Goal: Task Accomplishment & Management: Complete application form

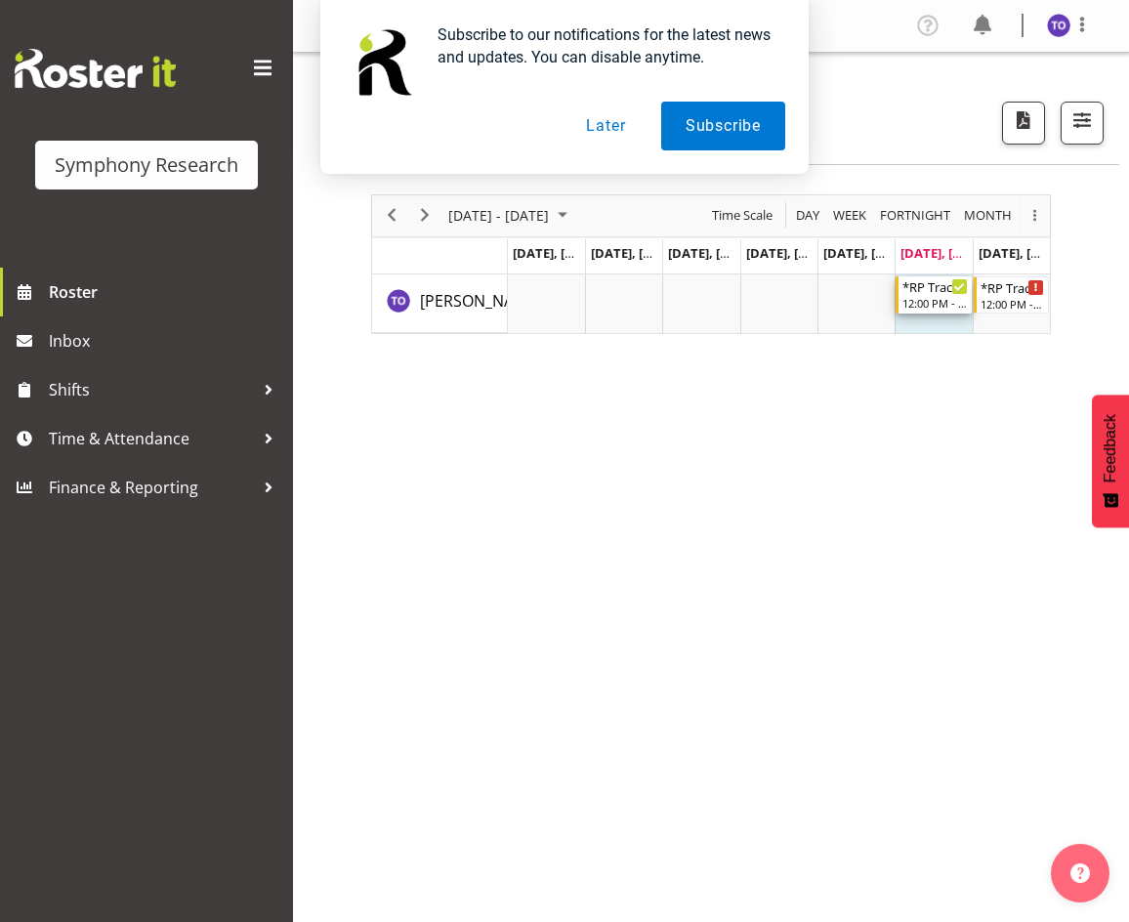
click at [944, 305] on div "12:00 PM - 7:00 PM" at bounding box center [935, 303] width 64 height 16
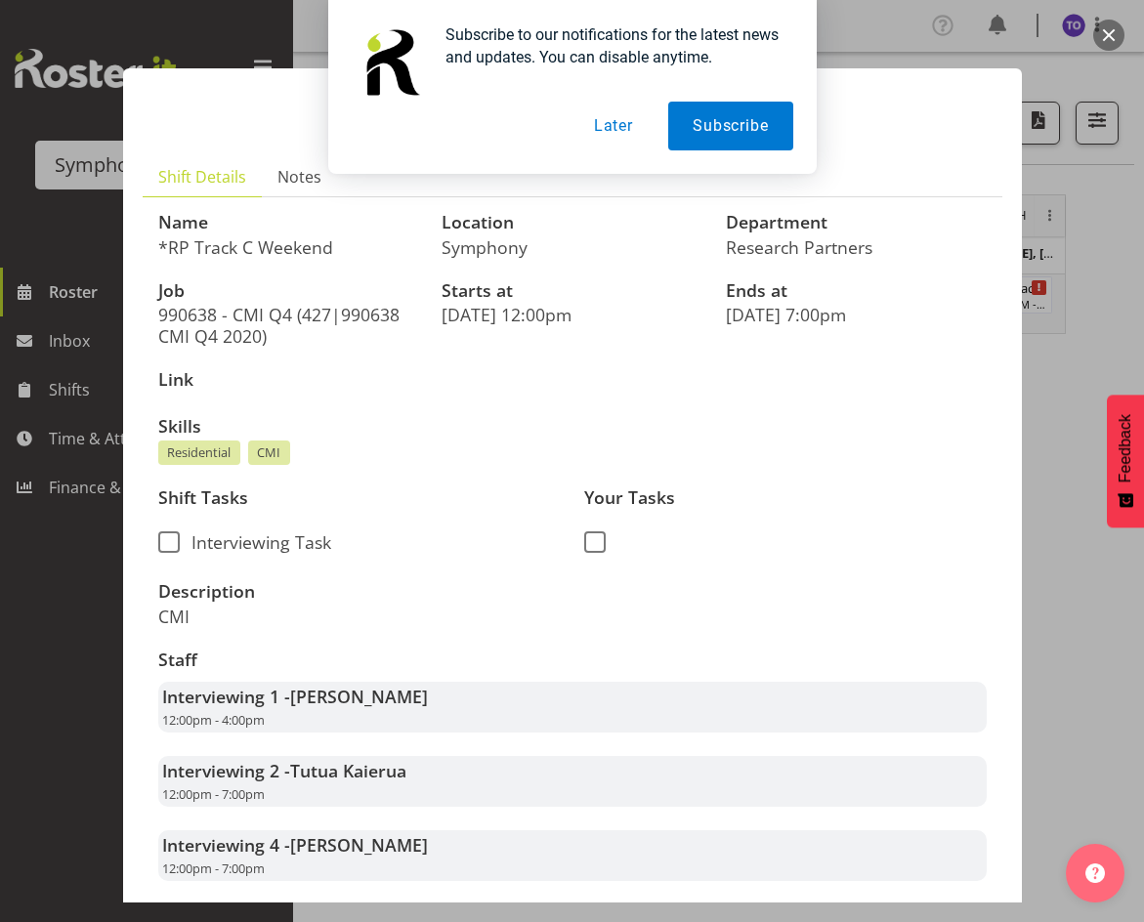
click at [636, 134] on button "Later" at bounding box center [614, 126] width 88 height 49
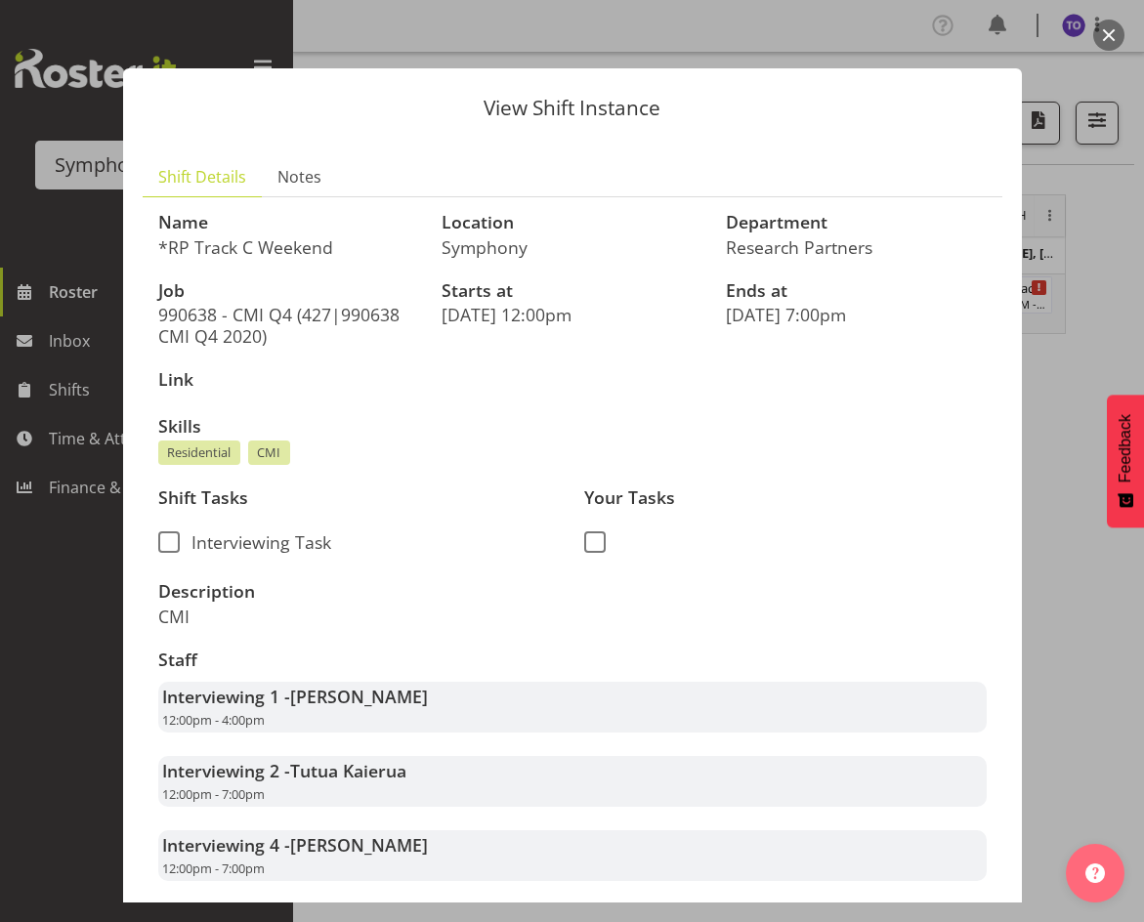
drag, startPoint x: 45, startPoint y: 534, endPoint x: 56, endPoint y: 526, distance: 13.9
click at [45, 536] on div at bounding box center [572, 461] width 1144 height 922
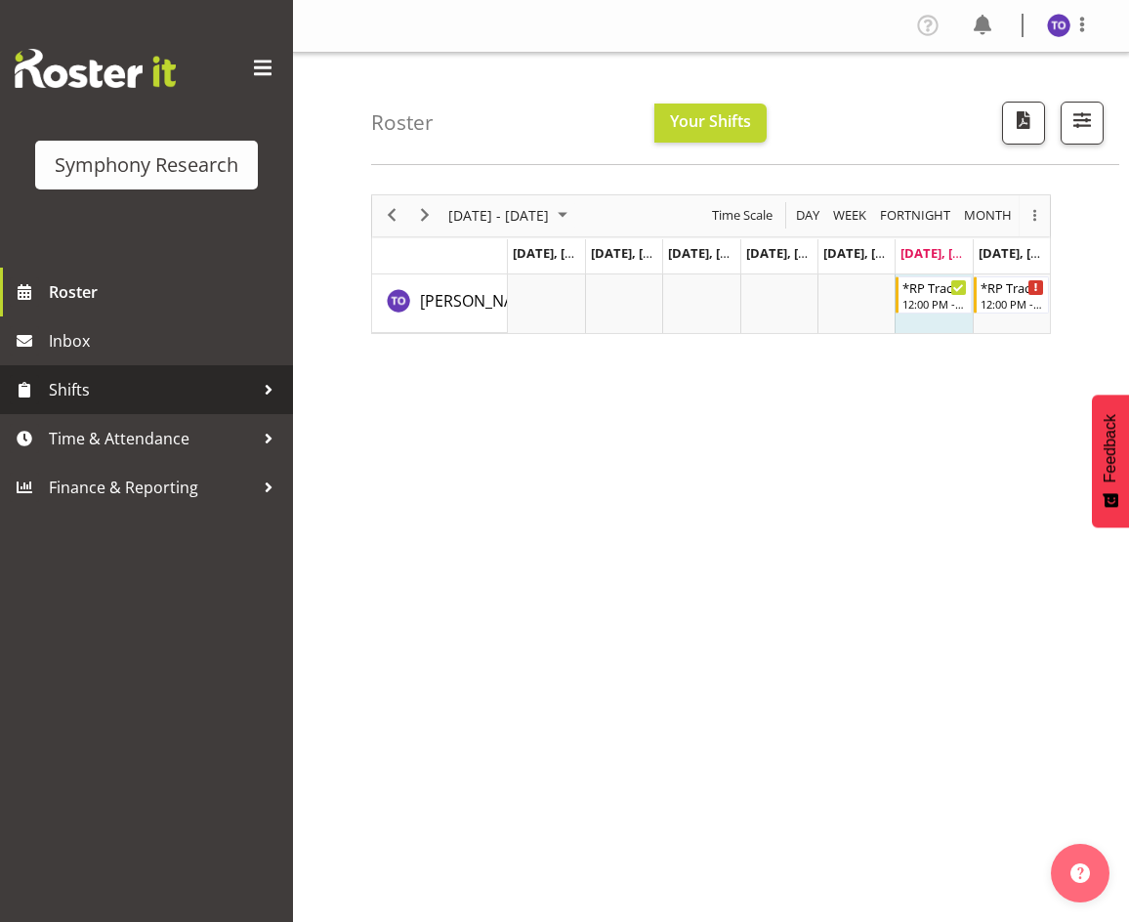
click at [79, 373] on link "Shifts" at bounding box center [146, 389] width 293 height 49
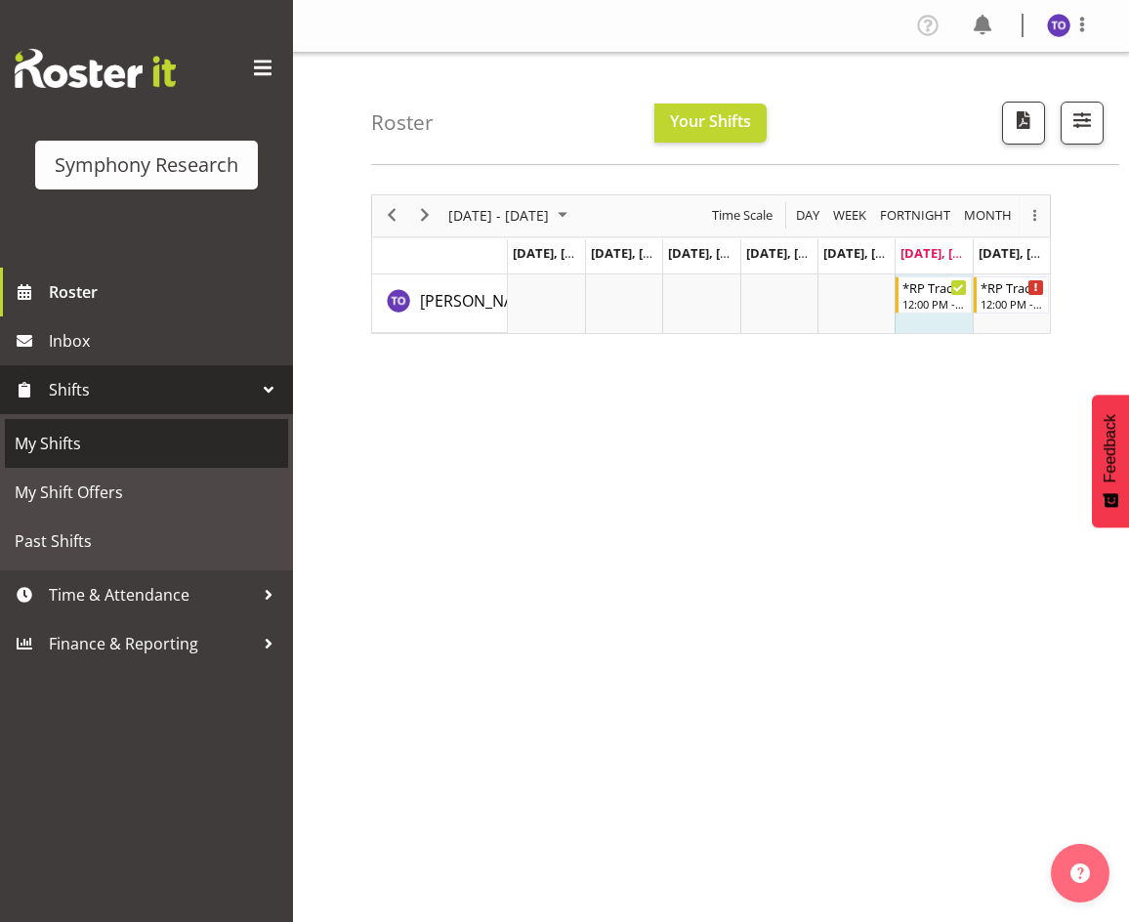
click at [77, 445] on span "My Shifts" at bounding box center [147, 443] width 264 height 29
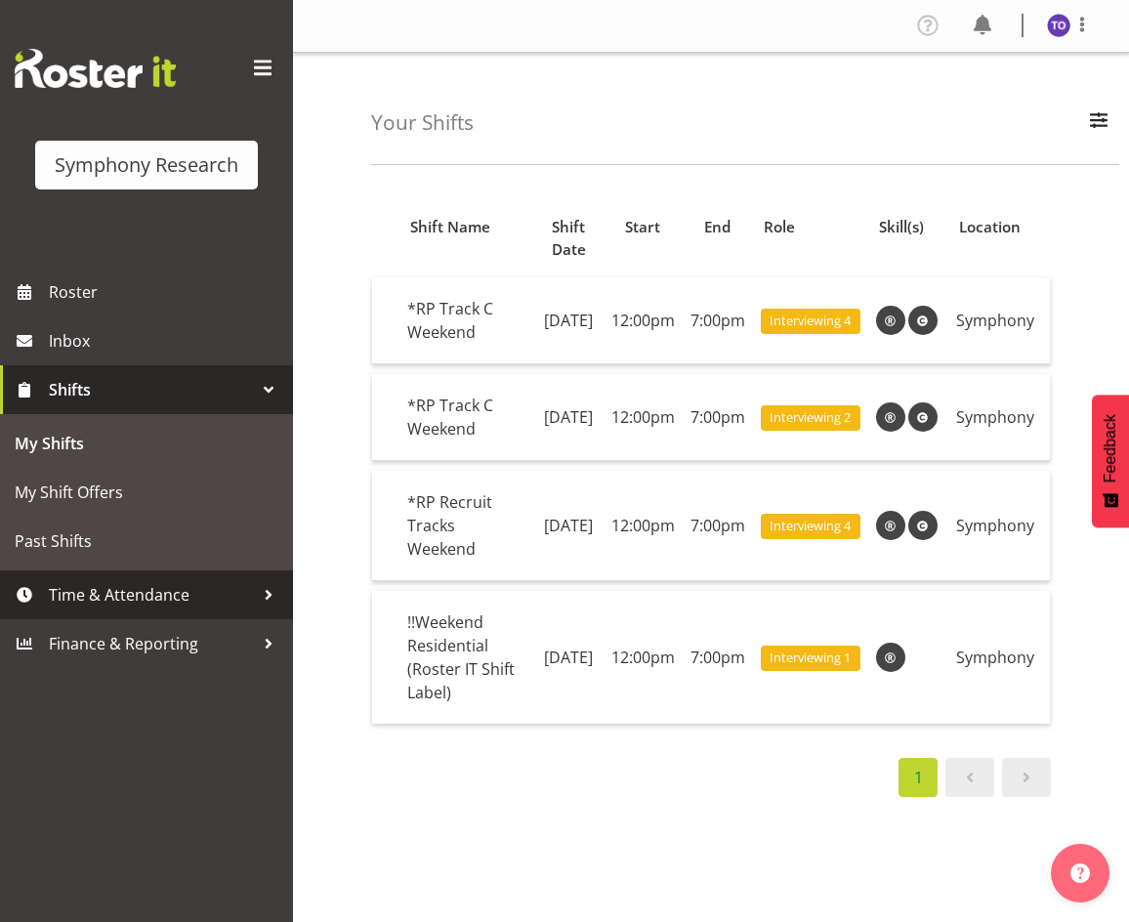
click at [125, 615] on link "Time & Attendance" at bounding box center [146, 594] width 293 height 49
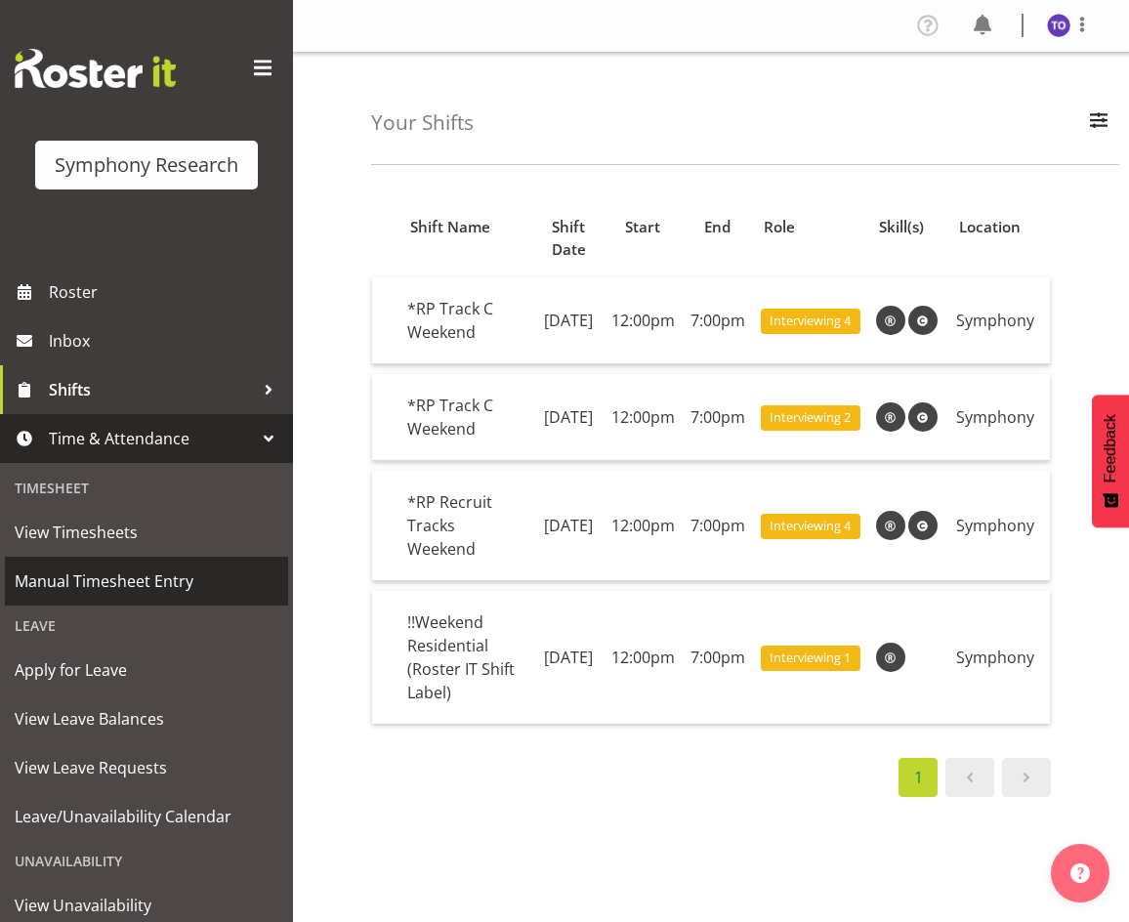
click at [108, 584] on span "Manual Timesheet Entry" at bounding box center [147, 581] width 264 height 29
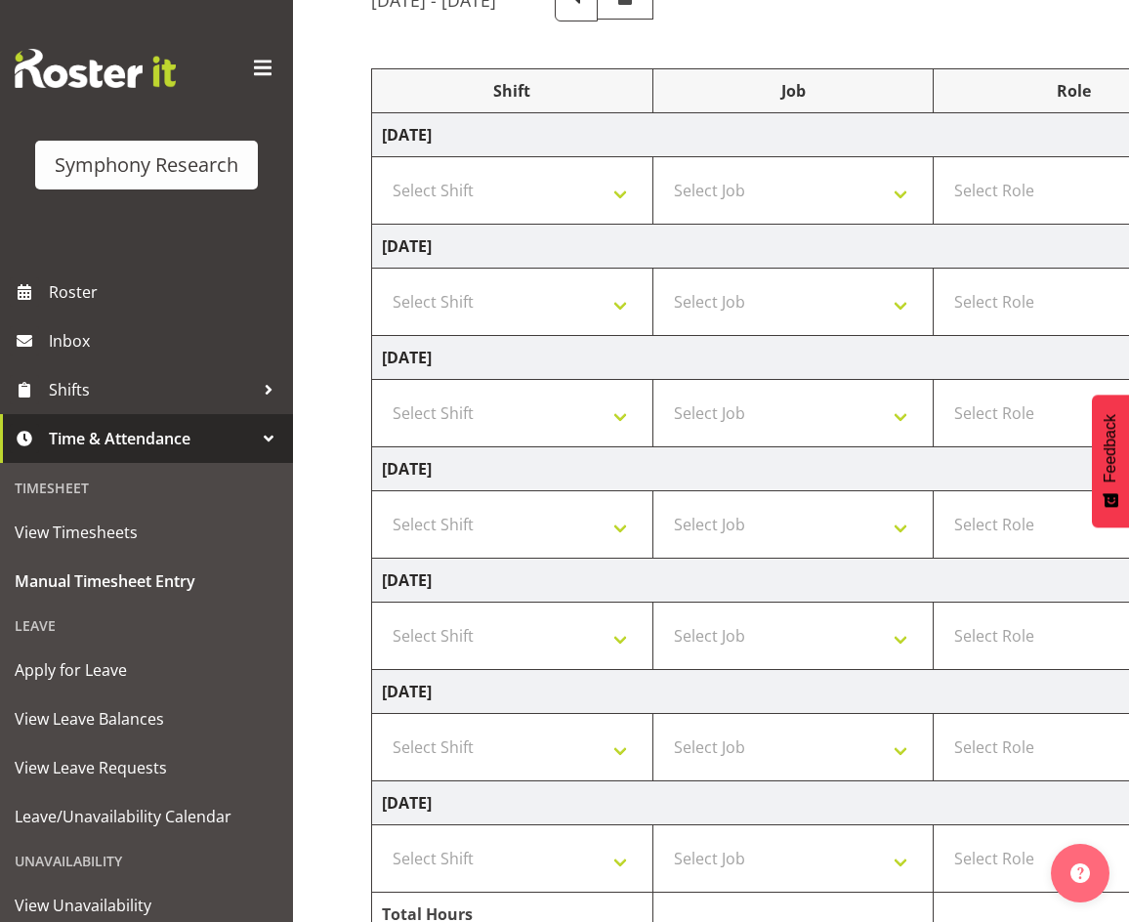
scroll to position [290, 0]
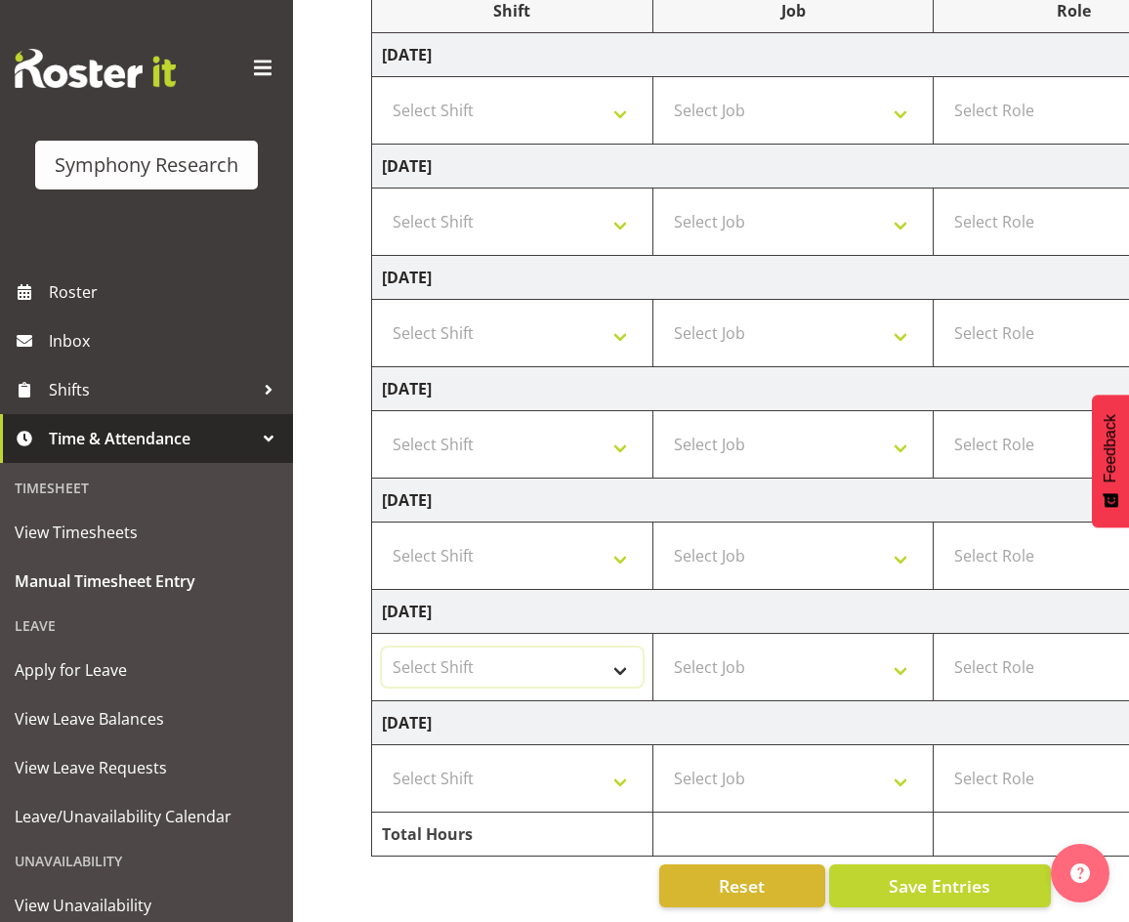
click at [513, 667] on select "Select Shift !!Weekend Residential (Roster IT Shift Label) *Business 9/10am ~ 4…" at bounding box center [512, 667] width 261 height 39
click at [608, 663] on select "Select Shift !!Weekend Residential (Roster IT Shift Label) *Business 9/10am ~ 4…" at bounding box center [512, 667] width 261 height 39
click at [572, 671] on select "Select Shift !!Weekend Residential (Roster IT Shift Label) *Business 9/10am ~ 4…" at bounding box center [512, 667] width 261 height 39
click at [619, 657] on select "Select Shift !!Weekend Residential (Roster IT Shift Label) *Business 9/10am ~ 4…" at bounding box center [512, 667] width 261 height 39
click at [66, 499] on div "Timesheet" at bounding box center [146, 488] width 283 height 40
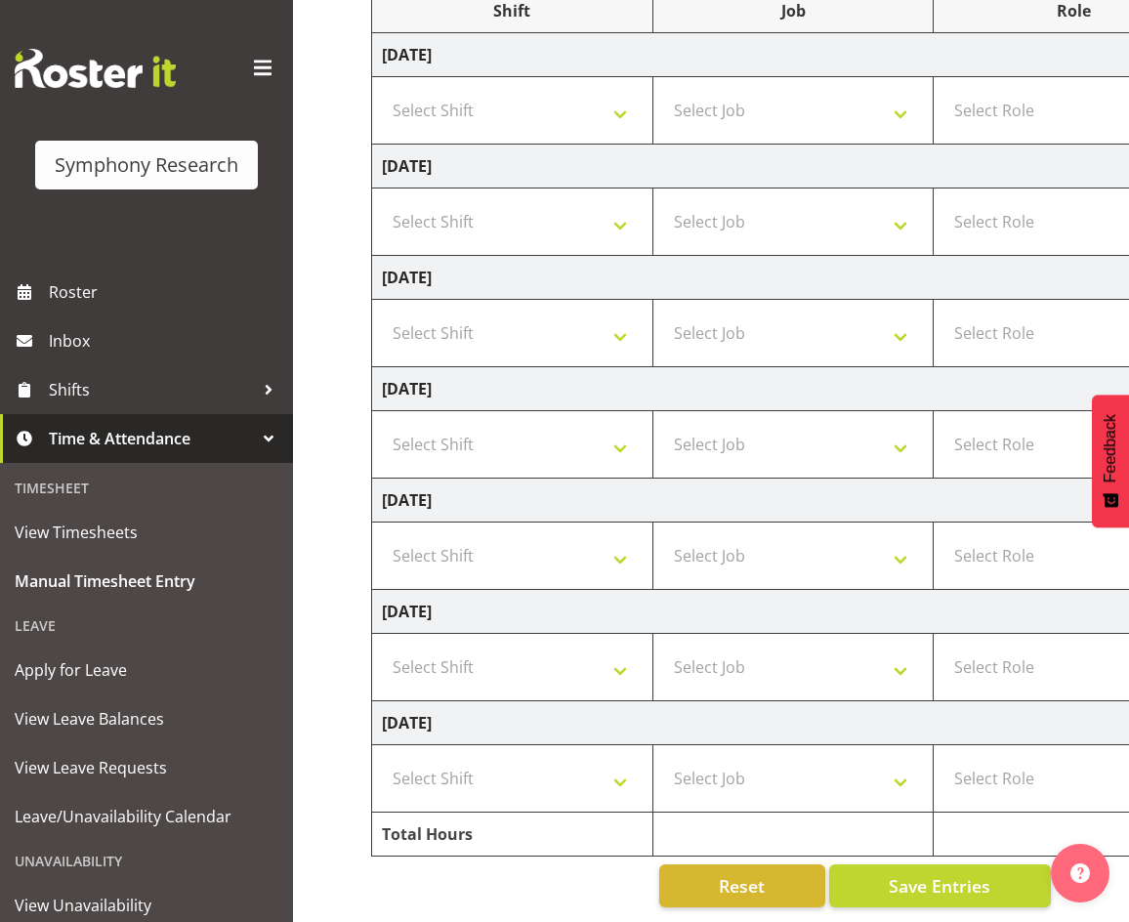
click at [89, 483] on div "Timesheet" at bounding box center [146, 488] width 283 height 40
click at [68, 537] on span "View Timesheets" at bounding box center [147, 532] width 264 height 29
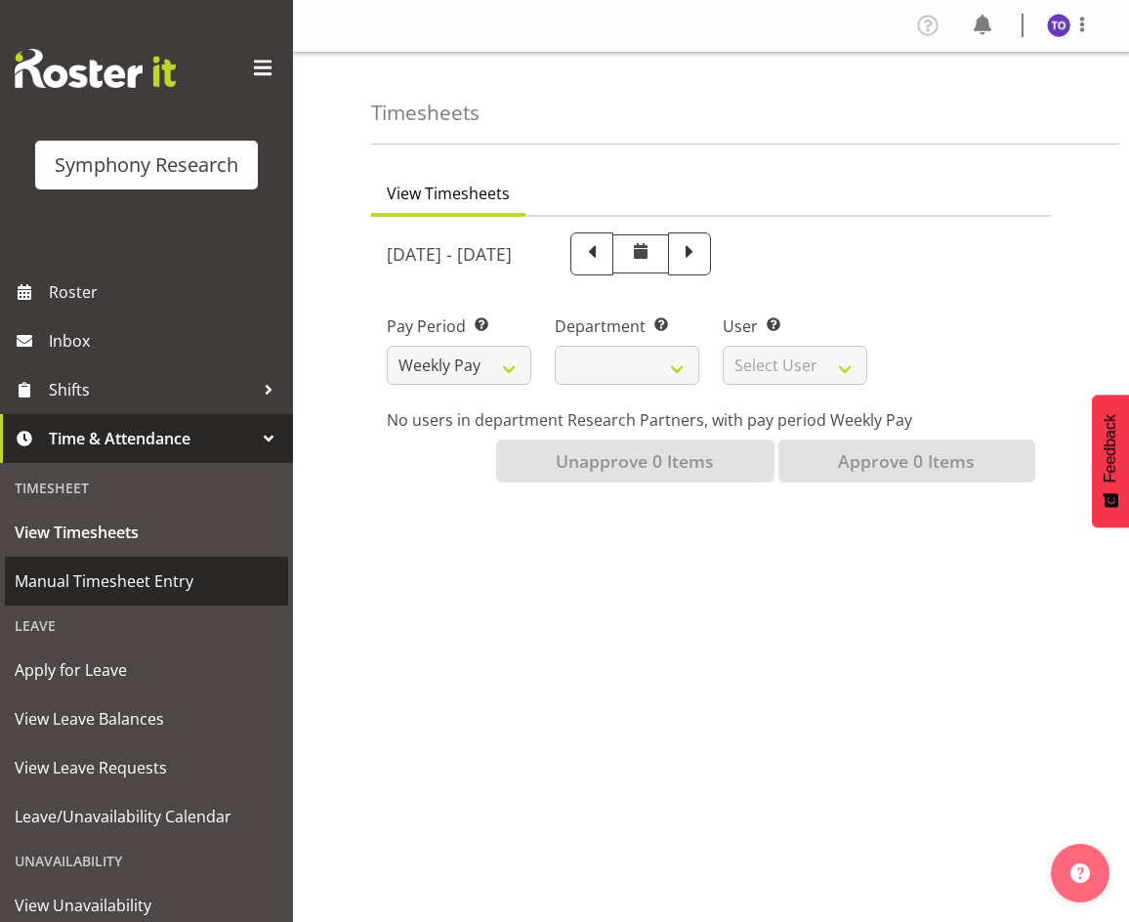
select select
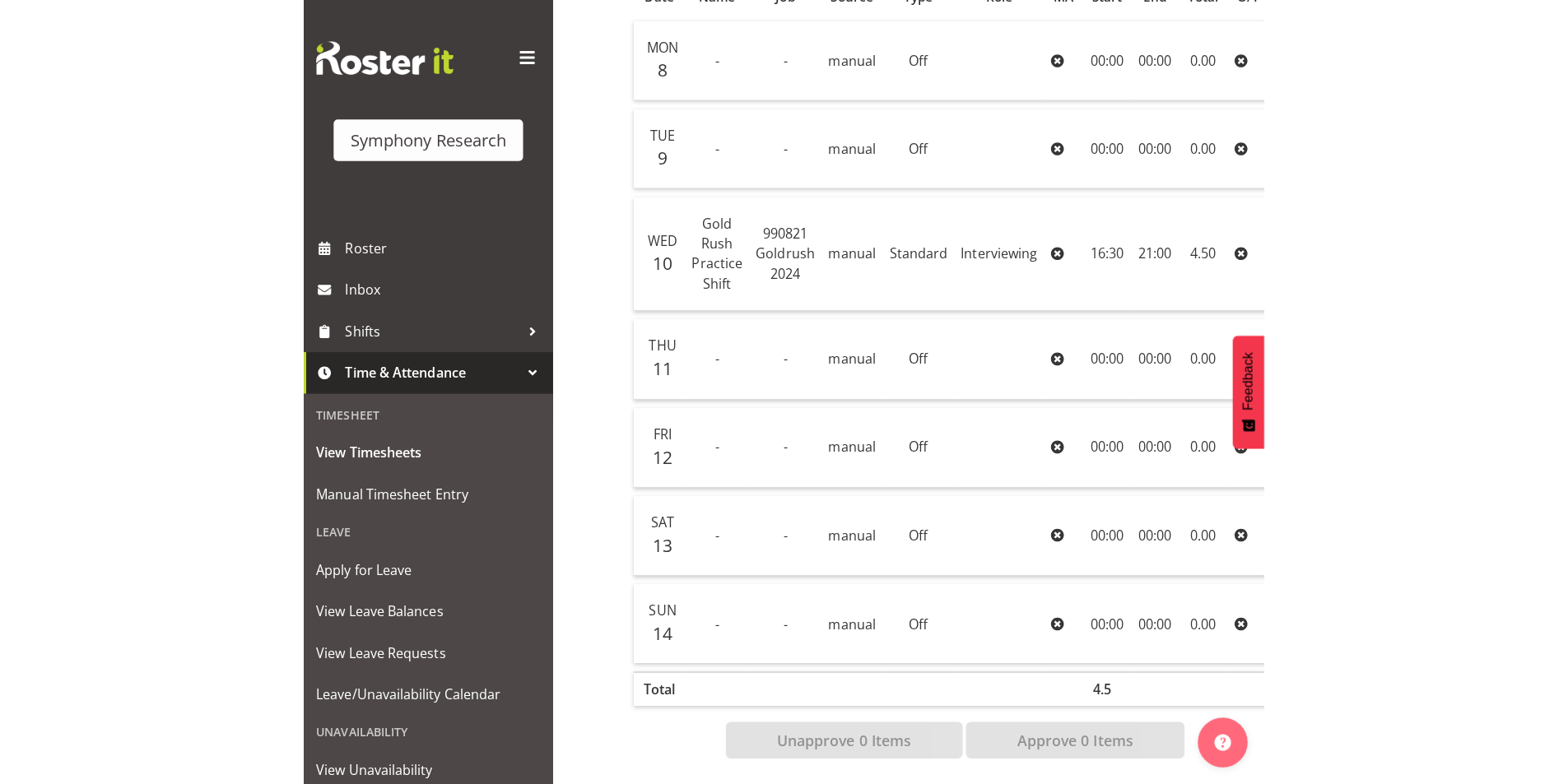
scroll to position [343, 0]
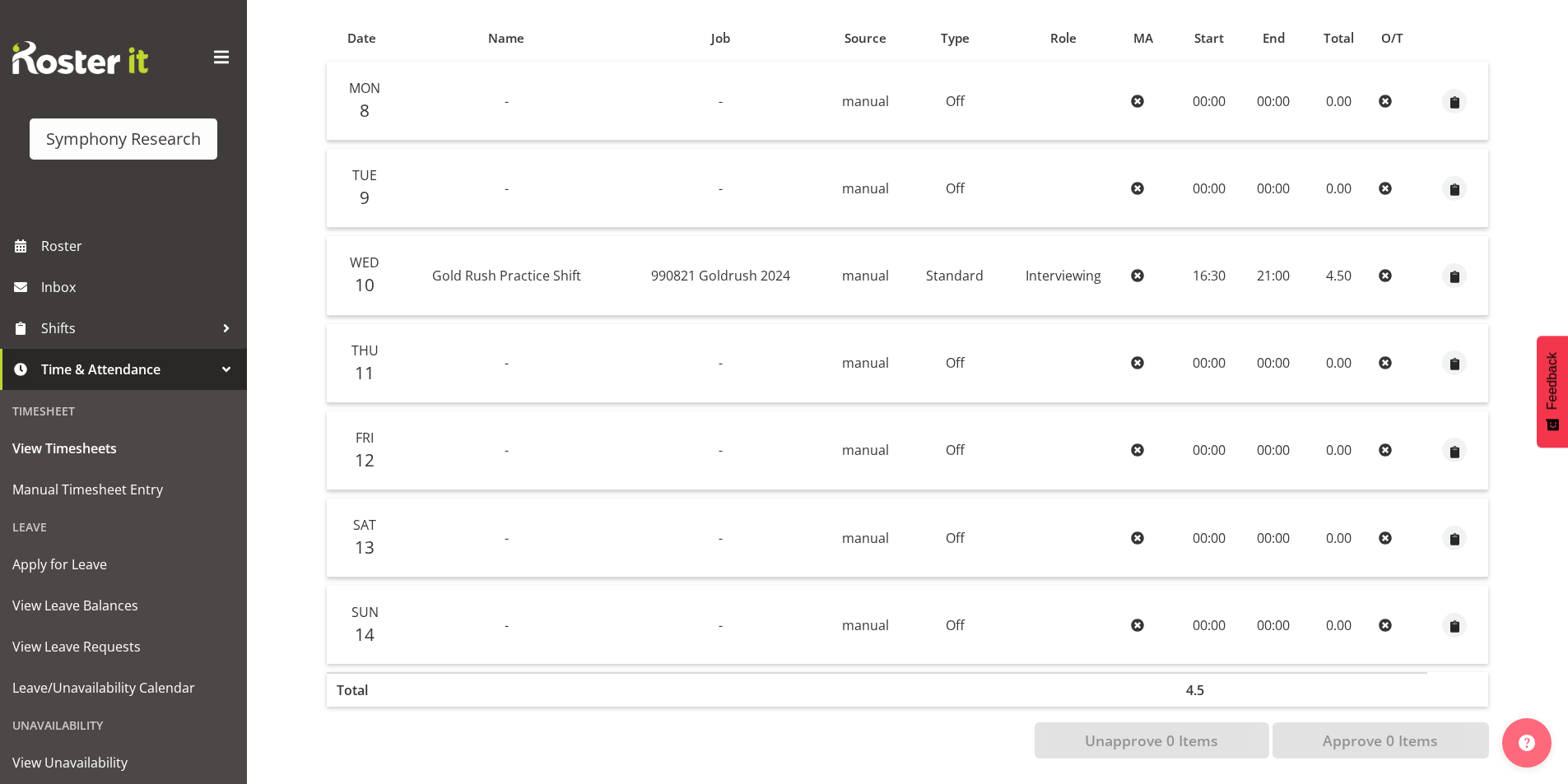
click at [107, 369] on span "Time & Attendance" at bounding box center [127, 369] width 173 height 24
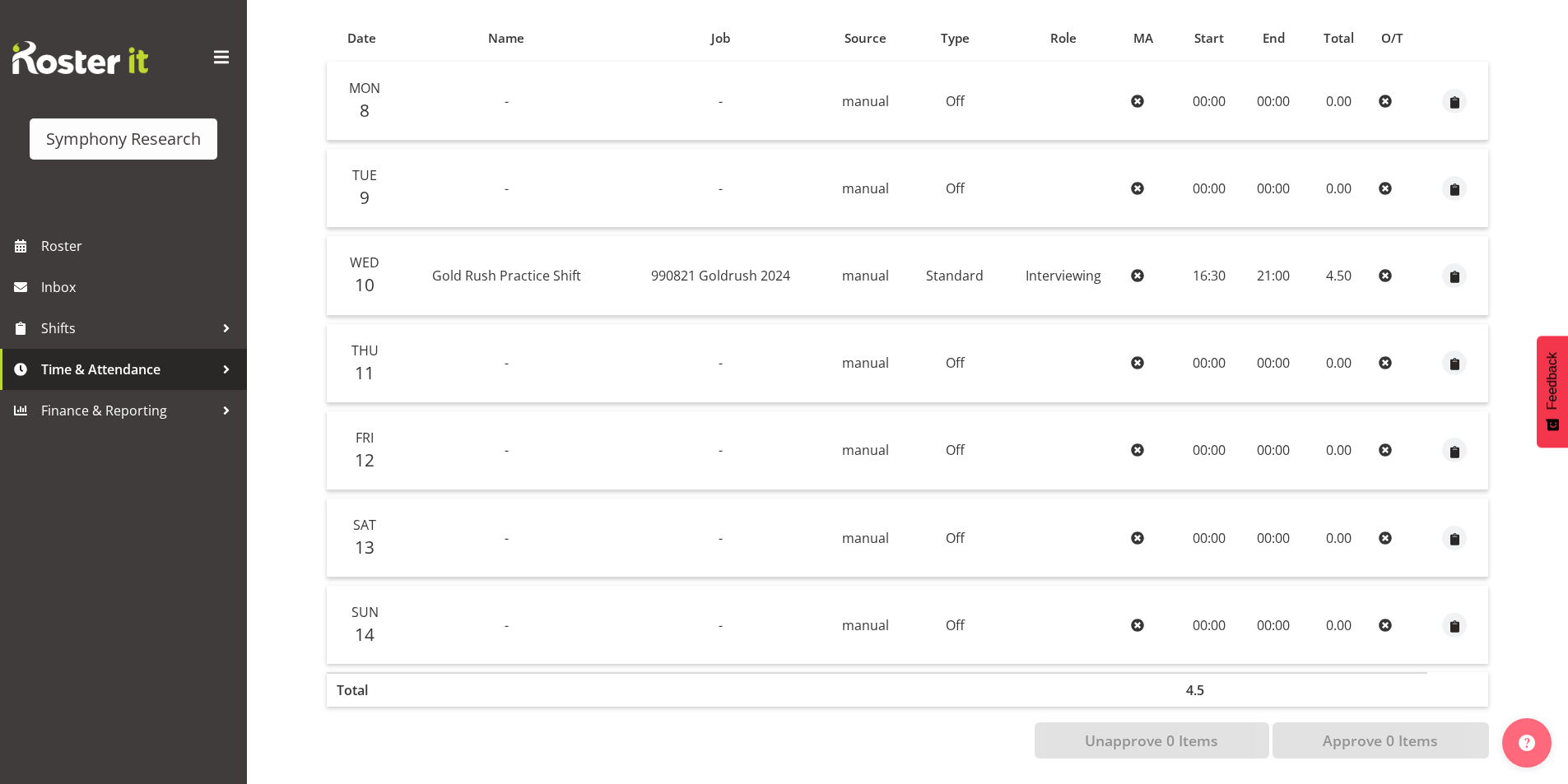
click at [213, 371] on span "Time & Attendance" at bounding box center [127, 369] width 173 height 24
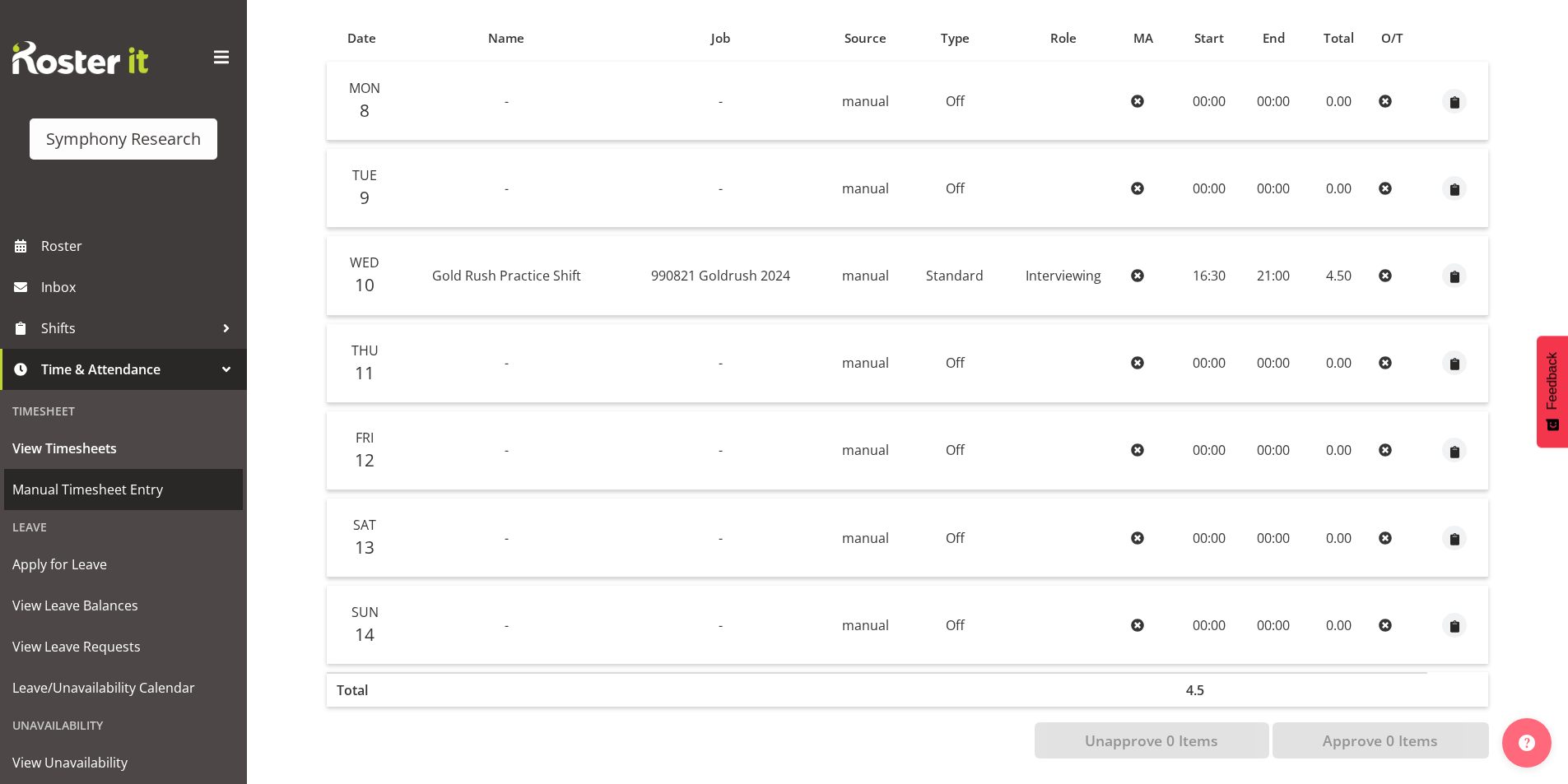
click at [123, 481] on span "Manual Timesheet Entry" at bounding box center [124, 489] width 222 height 24
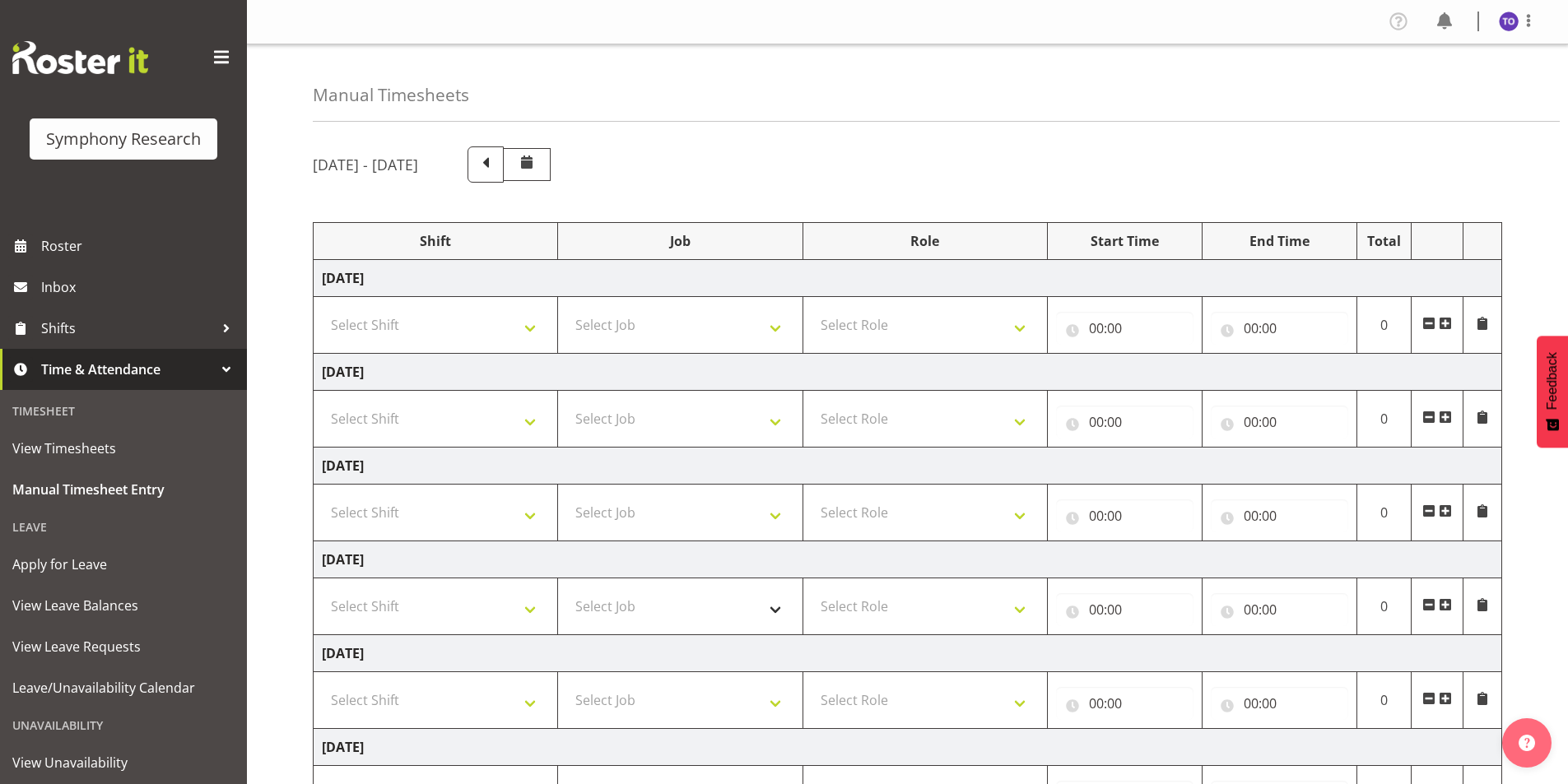
scroll to position [237, 0]
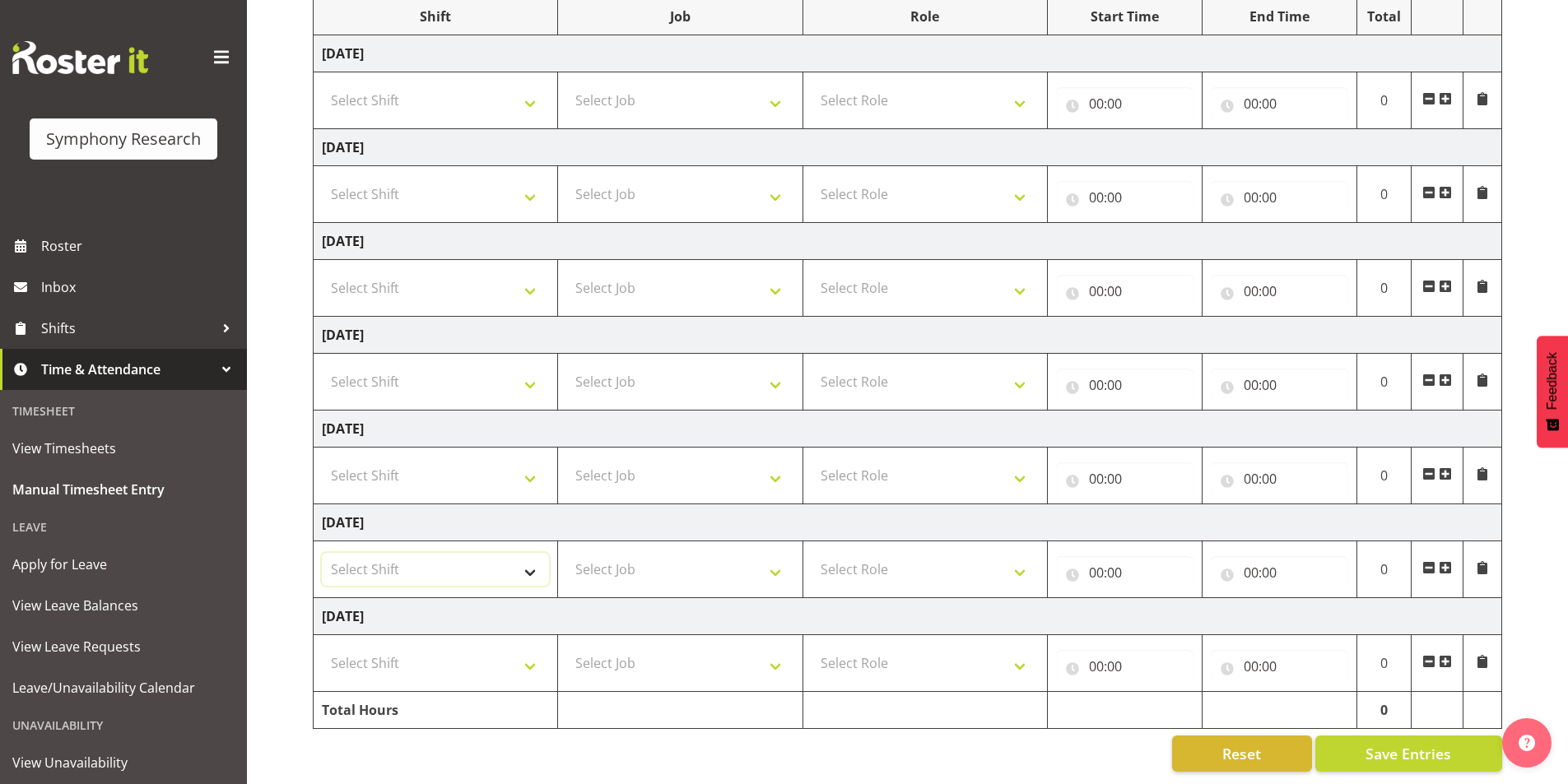
click at [424, 552] on select "Select Shift !!Weekend Residential (Roster IT Shift Label) *Business 9/10am ~ 4…" at bounding box center [436, 568] width 227 height 33
select select "41604"
click at [322, 552] on select "Select Shift !!Weekend Residential (Roster IT Shift Label) *Business 9/10am ~ 4…" at bounding box center [436, 568] width 227 height 33
click at [617, 555] on select "Select Job 550060 IF Admin 553492 World Poll Aus Wave 2 Main 2025 553493 World …" at bounding box center [680, 568] width 227 height 33
select select "10575"
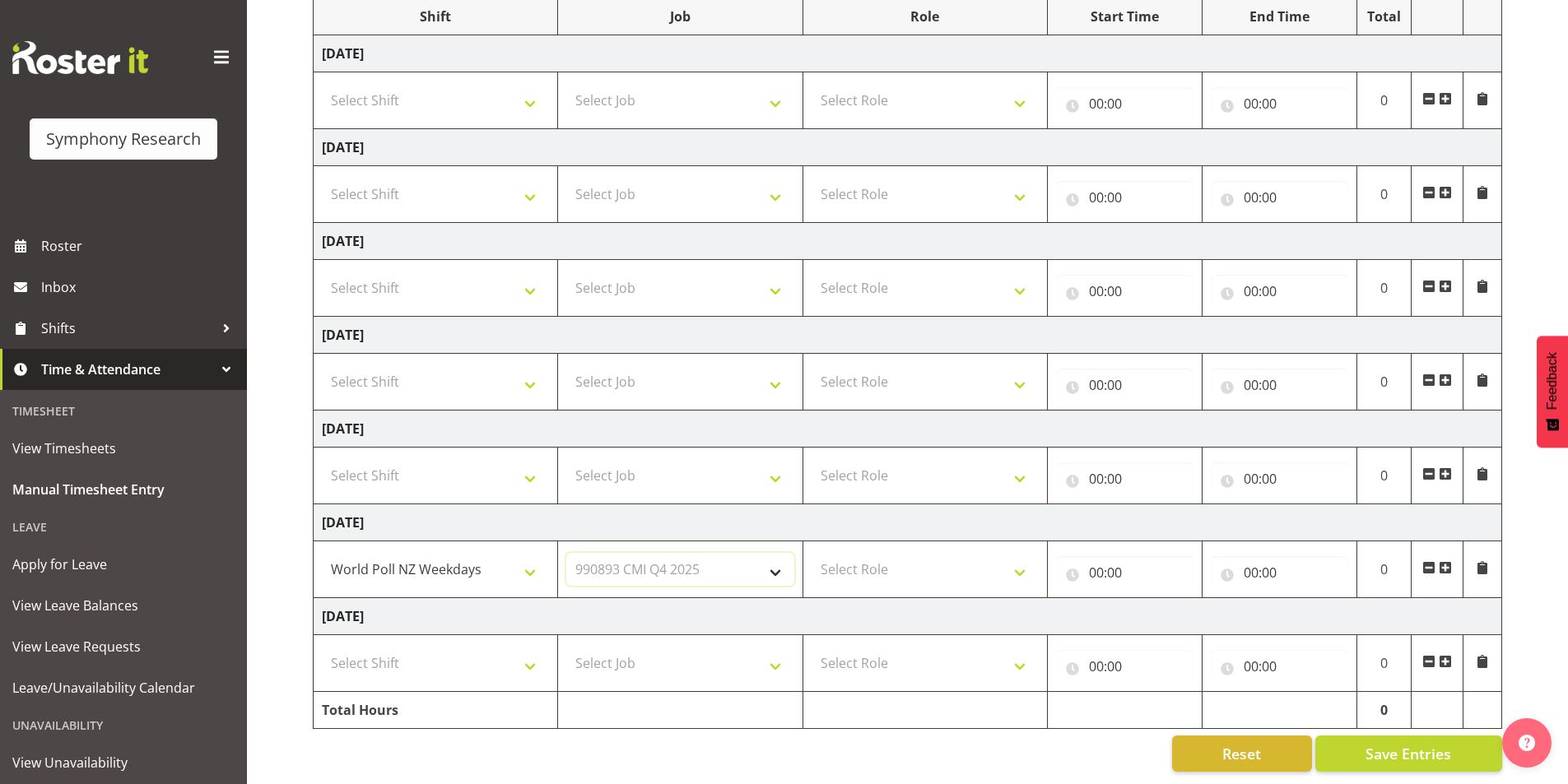
click at [566, 552] on select "Select Job 550060 IF Admin 553492 World Poll Aus Wave 2 Main 2025 553493 World …" at bounding box center [680, 568] width 227 height 33
click at [914, 555] on select "Select Role Briefing Interviewing" at bounding box center [925, 568] width 227 height 33
select select "297"
click at [811, 552] on select "Select Role Briefing Interviewing" at bounding box center [925, 568] width 227 height 33
click at [1096, 561] on input "00:00" at bounding box center [1124, 572] width 137 height 33
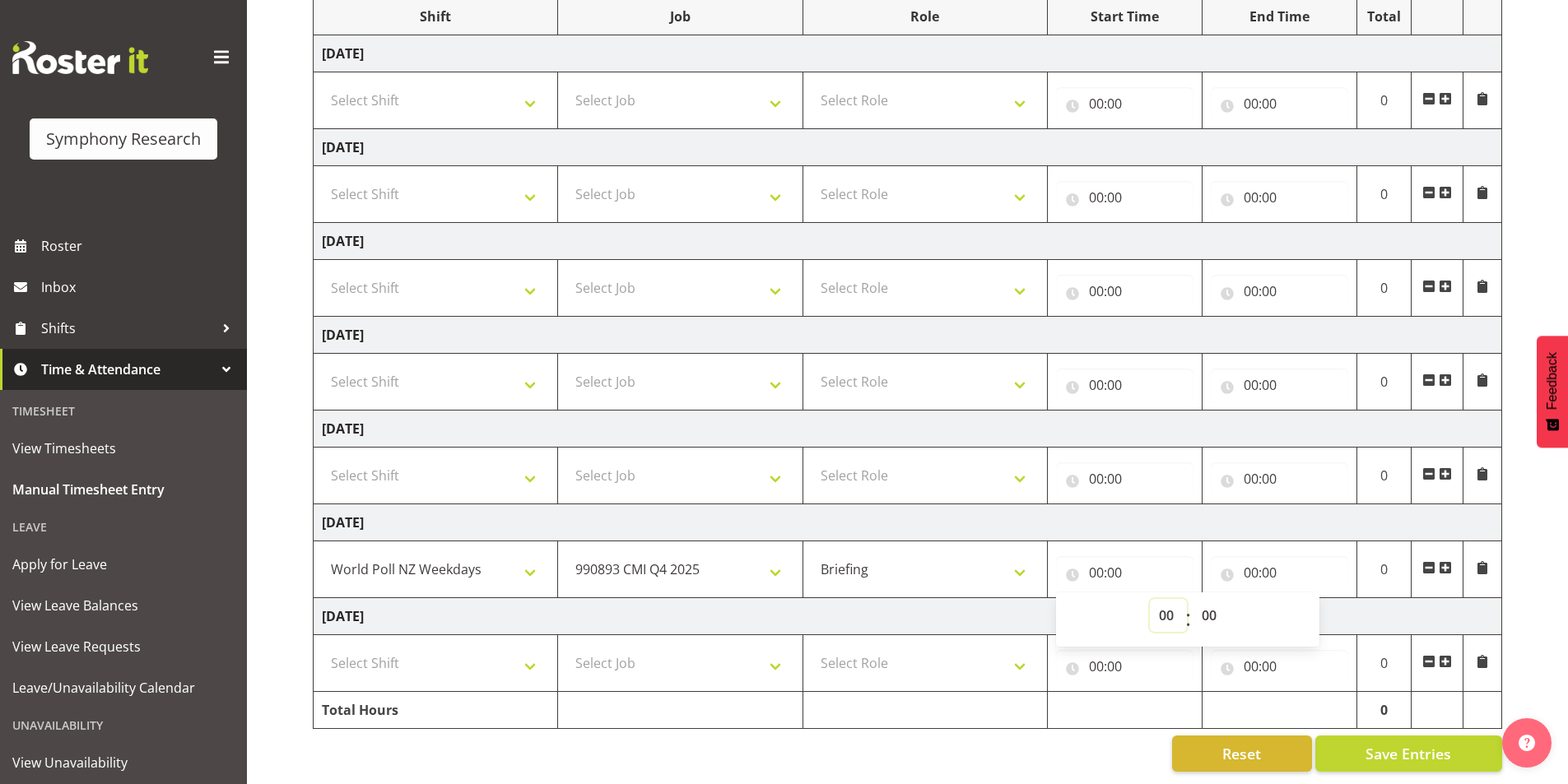
click at [1155, 599] on select "00 01 02 03 04 05 06 07 08 09 10 11 12 13 14 15 16 17 18 19 20 21 22 23" at bounding box center [1169, 615] width 37 height 33
select select "12"
click at [1150, 599] on select "00 01 02 03 04 05 06 07 08 09 10 11 12 13 14 15 16 17 18 19 20 21 22 23" at bounding box center [1169, 615] width 37 height 33
type input "12:00"
click at [1261, 556] on input "00:00" at bounding box center [1279, 572] width 137 height 33
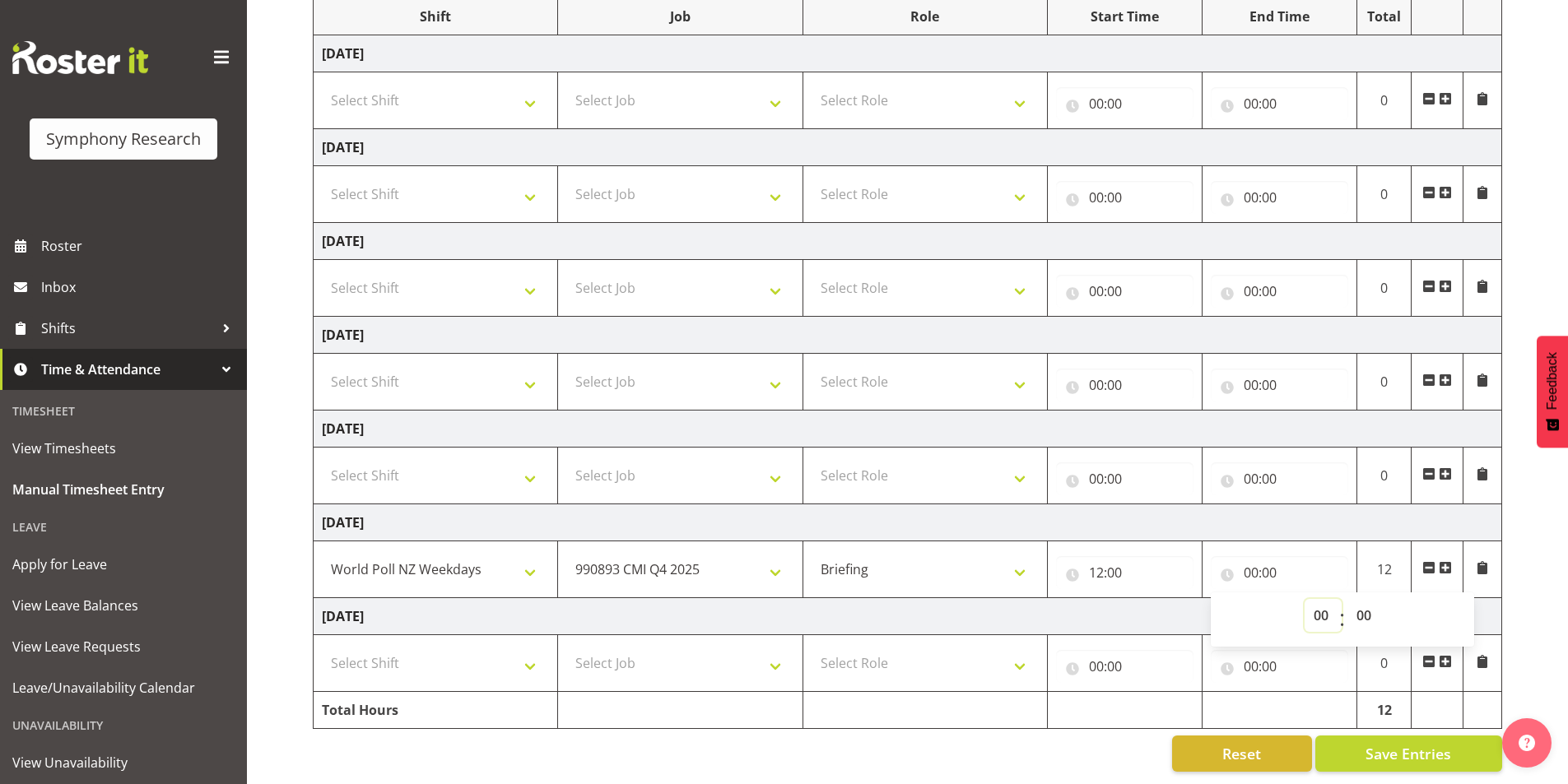
click at [1314, 609] on select "00 01 02 03 04 05 06 07 08 09 10 11 12 13 14 15 16 17 18 19 20 21 22 23" at bounding box center [1323, 615] width 37 height 33
select select "13"
click at [1304, 599] on select "00 01 02 03 04 05 06 07 08 09 10 11 12 13 14 15 16 17 18 19 20 21 22 23" at bounding box center [1323, 615] width 37 height 33
type input "13:00"
click at [1367, 599] on select "00 01 02 03 04 05 06 07 08 09 10 11 12 13 14 15 16 17 18 19 20 21 22 23 24 25 2…" at bounding box center [1366, 615] width 37 height 33
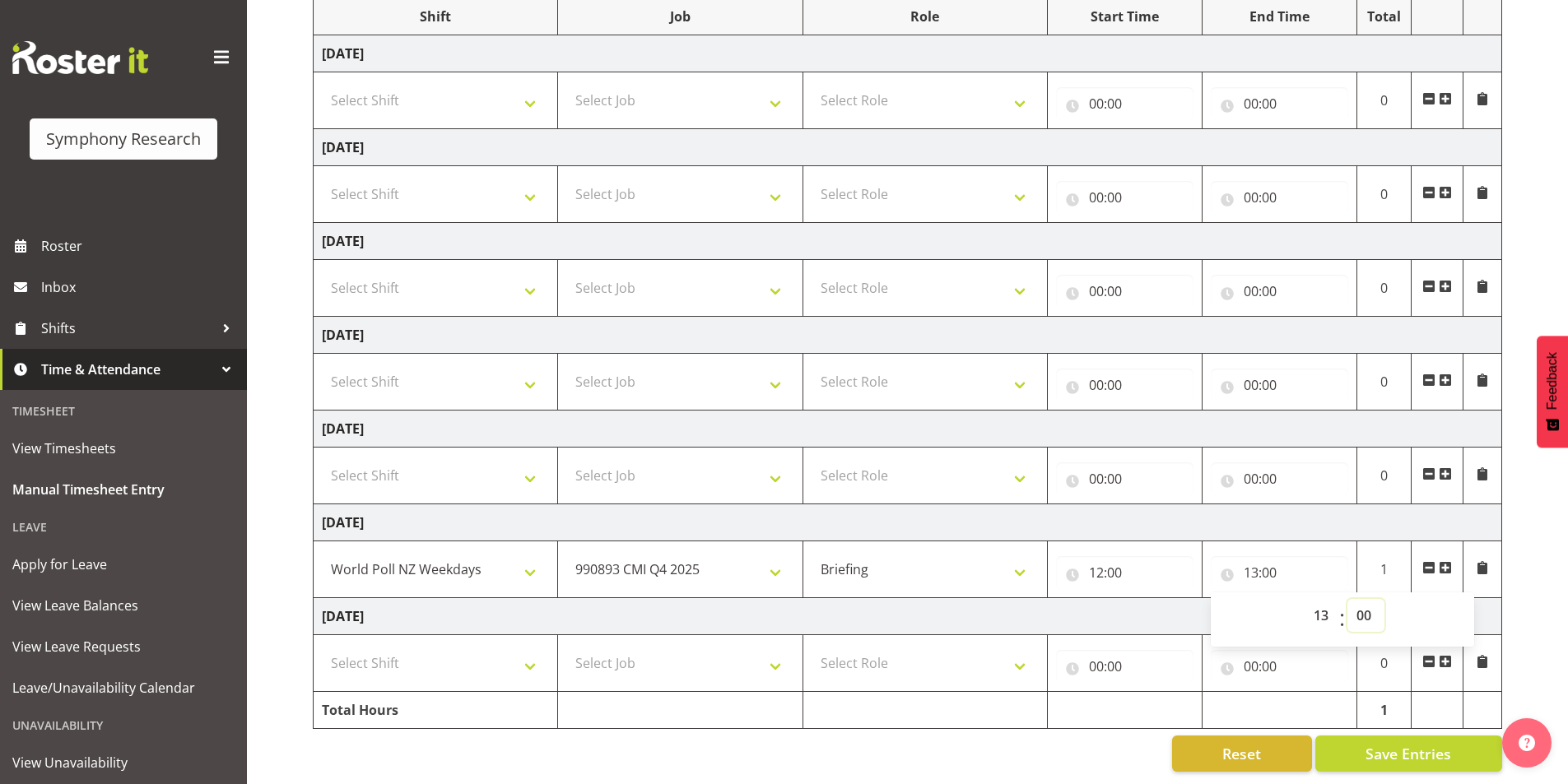
select select "5"
click at [1347, 599] on select "00 01 02 03 04 05 06 07 08 09 10 11 12 13 14 15 16 17 18 19 20 21 22 23 24 25 2…" at bounding box center [1366, 615] width 37 height 33
type input "13:05"
click at [1448, 561] on span at bounding box center [1446, 568] width 13 height 13
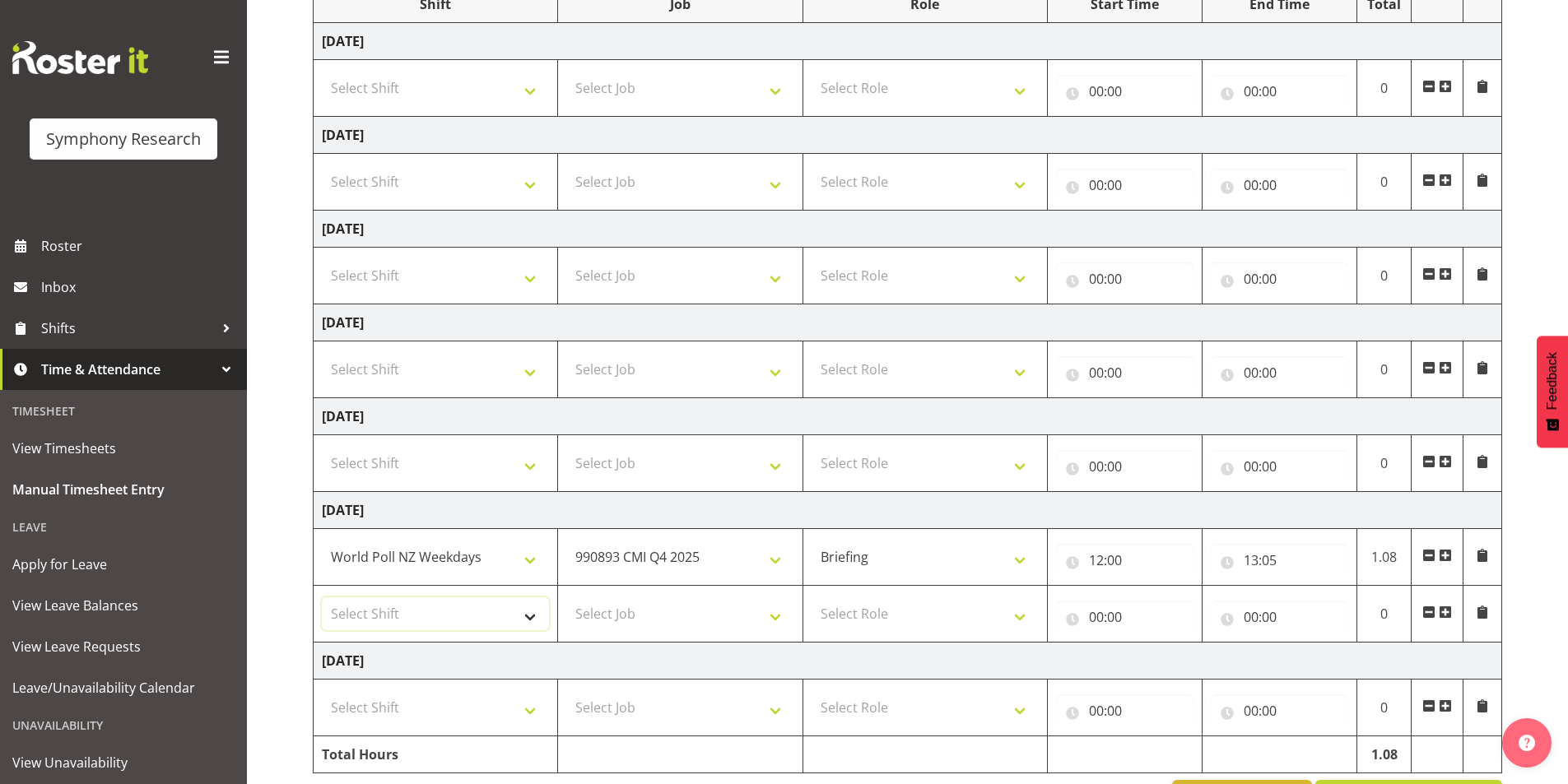
click at [441, 616] on select "Select Shift !!Weekend Residential (Roster IT Shift Label) *Business 9/10am ~ 4…" at bounding box center [436, 613] width 227 height 33
select select "41319"
click at [322, 597] on select "Select Shift !!Weekend Residential (Roster IT Shift Label) *Business 9/10am ~ 4…" at bounding box center [436, 613] width 227 height 33
click at [621, 615] on select "Select Job 550060 IF Admin 553492 World Poll Aus Wave 2 Main 2025 553493 World …" at bounding box center [680, 613] width 227 height 33
select select "10575"
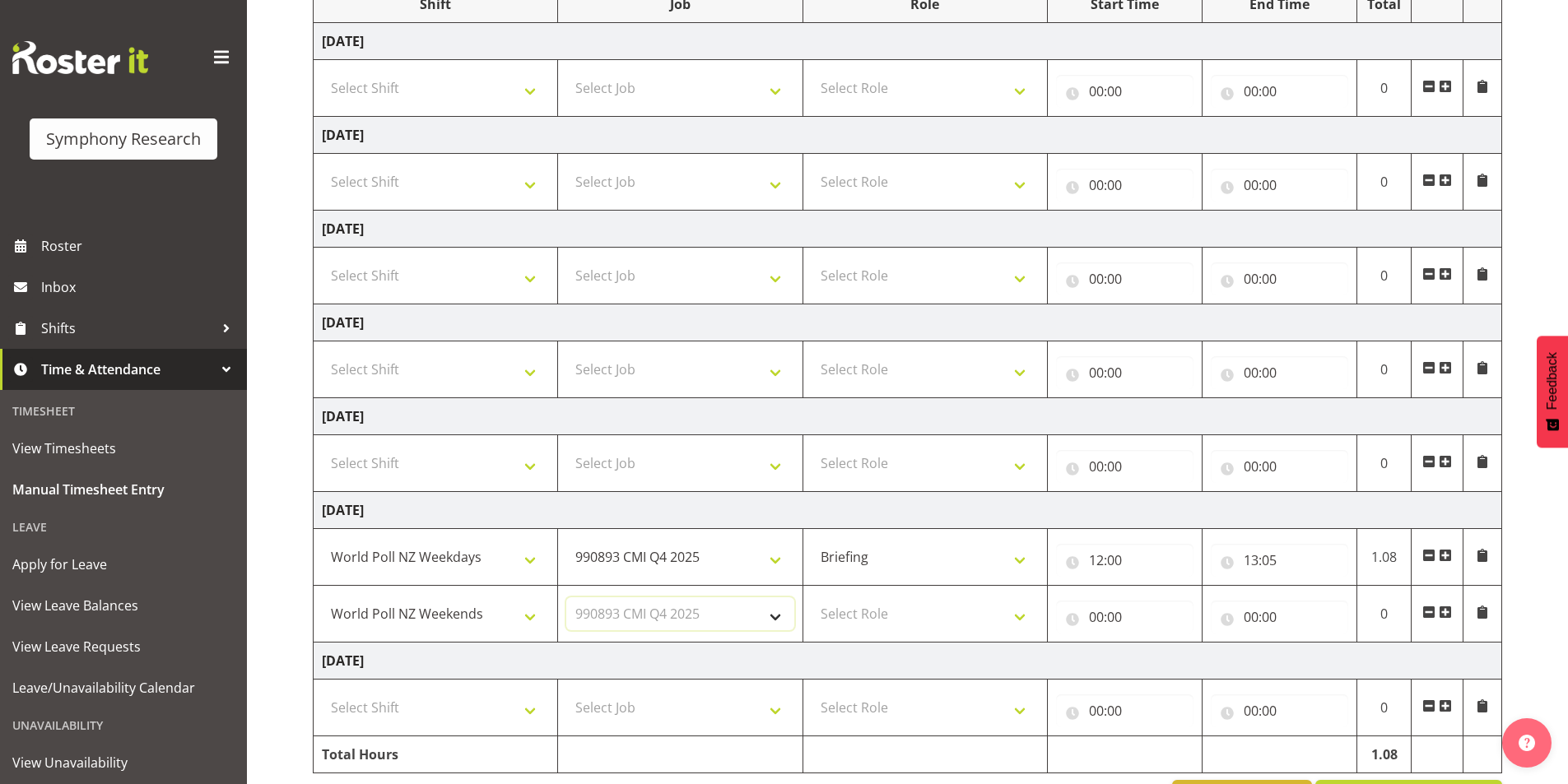
click at [566, 597] on select "Select Job 550060 IF Admin 553492 World Poll Aus Wave 2 Main 2025 553493 World …" at bounding box center [680, 613] width 227 height 33
click at [871, 608] on select "Select Role Briefing Interviewing" at bounding box center [925, 613] width 227 height 33
select select "47"
click at [811, 597] on select "Select Role Briefing Interviewing" at bounding box center [925, 613] width 227 height 33
click at [1102, 611] on input "00:00" at bounding box center [1124, 616] width 137 height 33
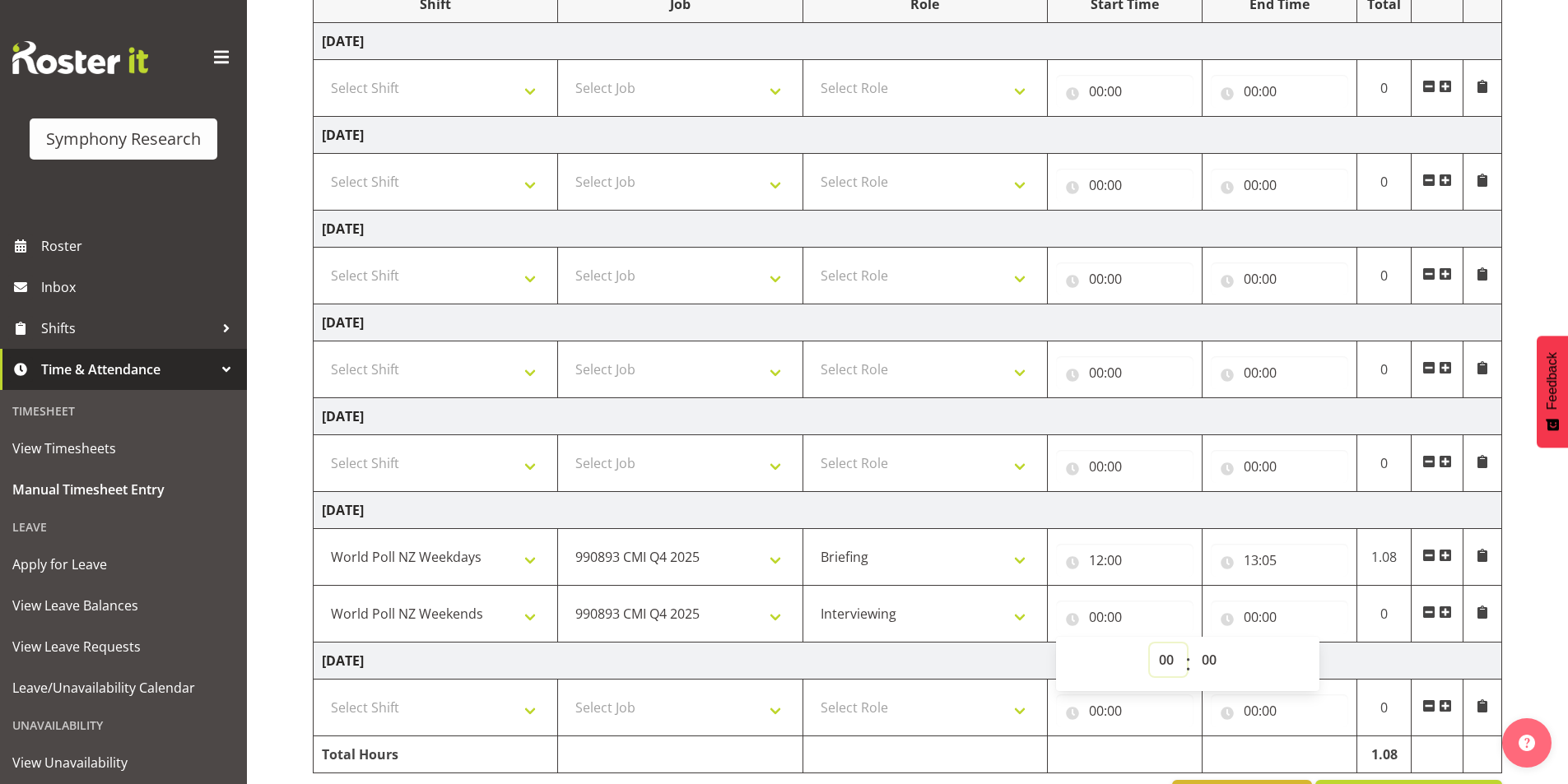
click at [1155, 652] on select "00 01 02 03 04 05 06 07 08 09 10 11 12 13 14 15 16 17 18 19 20 21 22 23" at bounding box center [1169, 659] width 37 height 33
select select "13"
click at [1150, 643] on select "00 01 02 03 04 05 06 07 08 09 10 11 12 13 14 15 16 17 18 19 20 21 22 23" at bounding box center [1169, 659] width 37 height 33
type input "13:00"
click at [1229, 652] on select "00 01 02 03 04 05 06 07 08 09 10 11 12 13 14 15 16 17 18 19 20 21 22 23 24 25 2…" at bounding box center [1211, 659] width 37 height 33
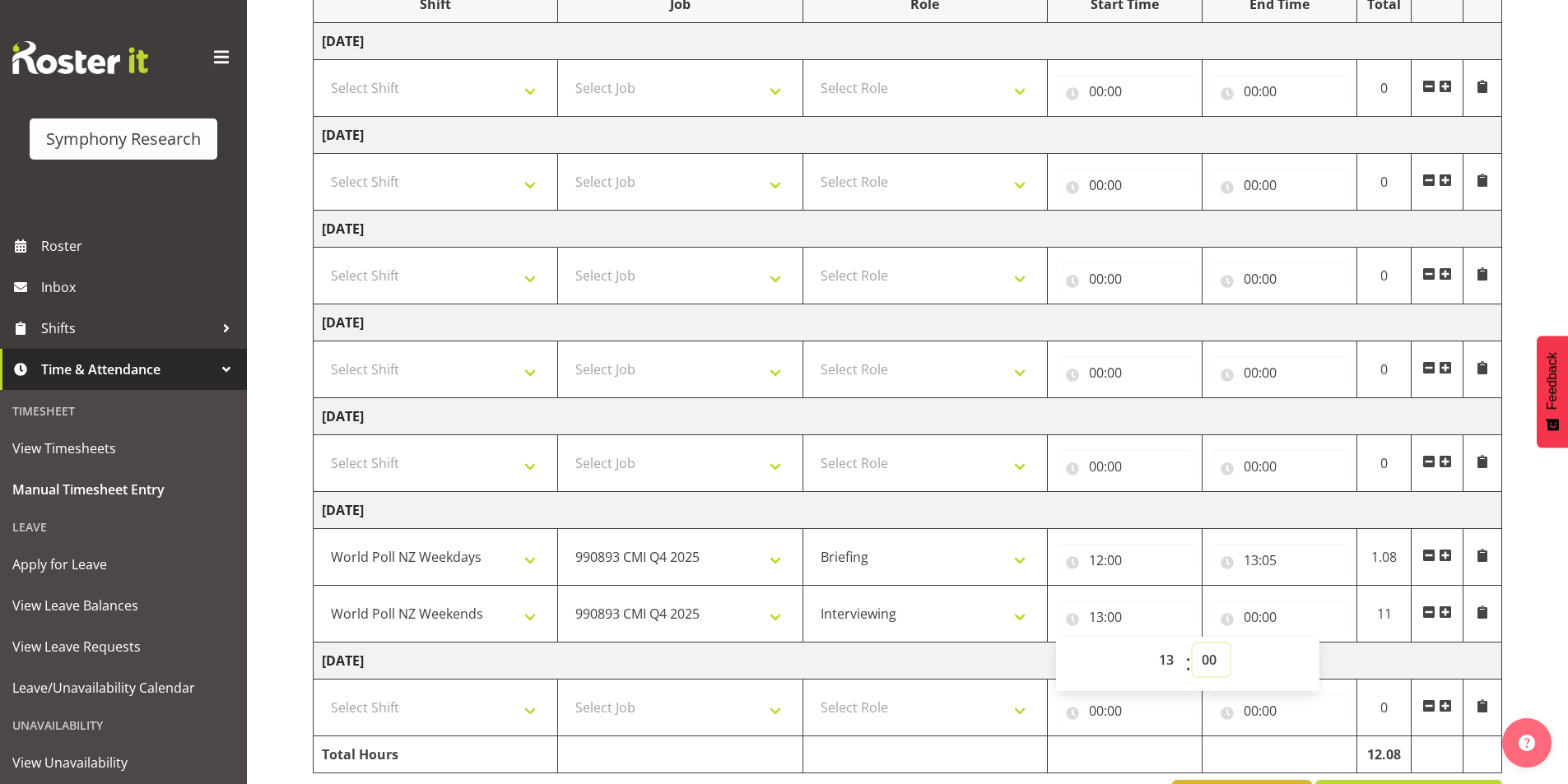
select select "5"
click at [1192, 643] on select "00 01 02 03 04 05 06 07 08 09 10 11 12 13 14 15 16 17 18 19 20 21 22 23 24 25 2…" at bounding box center [1211, 659] width 37 height 33
type input "13:05"
click at [1254, 612] on input "00:00" at bounding box center [1279, 616] width 137 height 33
click at [1306, 658] on select "00 01 02 03 04 05 06 07 08 09 10 11 12 13 14 15 16 17 18 19 20 21 22 23" at bounding box center [1323, 659] width 37 height 33
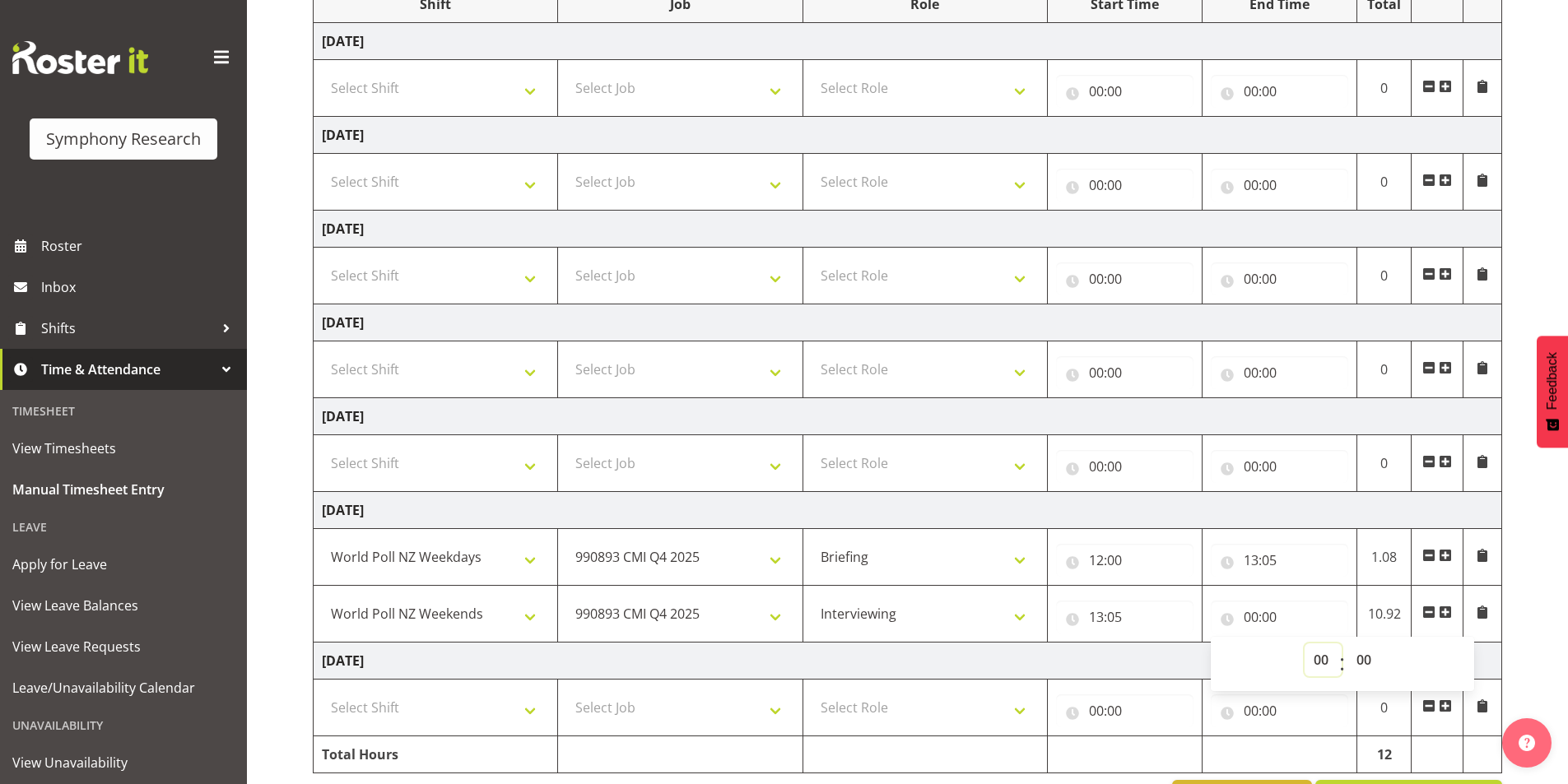
select select "18"
click at [1304, 643] on select "00 01 02 03 04 05 06 07 08 09 10 11 12 13 14 15 16 17 18 19 20 21 22 23" at bounding box center [1323, 659] width 37 height 33
type input "18:00"
click at [1361, 657] on select "00 01 02 03 04 05 06 07 08 09 10 11 12 13 14 15 16 17 18 19 20 21 22 23 24 25 2…" at bounding box center [1366, 659] width 37 height 33
select select "30"
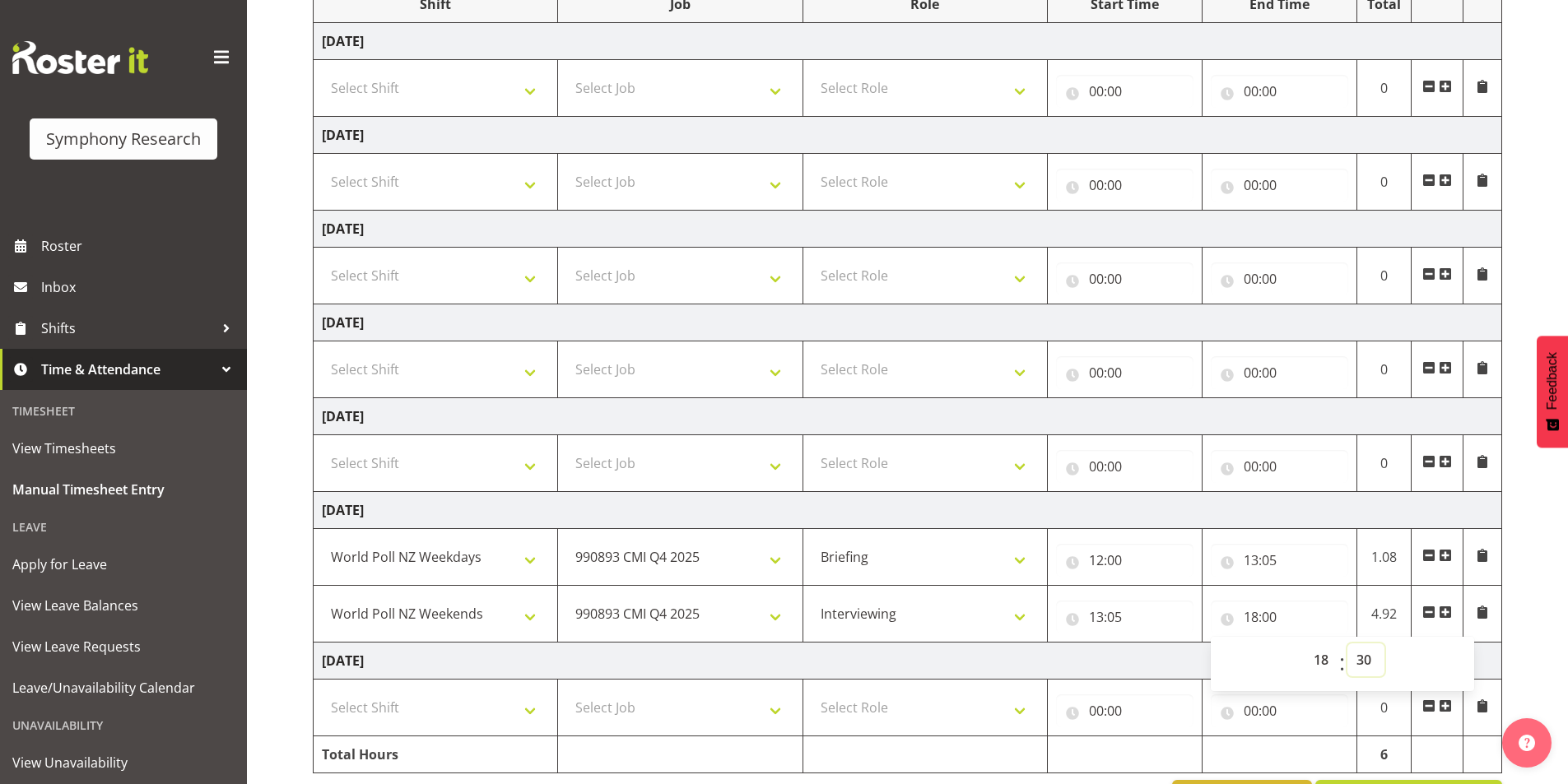
click at [1347, 643] on select "00 01 02 03 04 05 06 07 08 09 10 11 12 13 14 15 16 17 18 19 20 21 22 23 24 25 2…" at bounding box center [1366, 659] width 37 height 33
type input "18:30"
click at [522, 558] on select "!!Weekend Residential (Roster IT Shift Label) *Business 9/10am ~ 4:30pm *Busine…" at bounding box center [436, 557] width 227 height 33
click at [322, 541] on select "!!Weekend Residential (Roster IT Shift Label) *Business 9/10am ~ 4:30pm *Busine…" at bounding box center [436, 557] width 227 height 33
click at [668, 557] on select "550060 IF Admin 553492 World Poll Aus Wave 2 Main 2025 553493 World Poll NZ Wav…" at bounding box center [680, 557] width 227 height 33
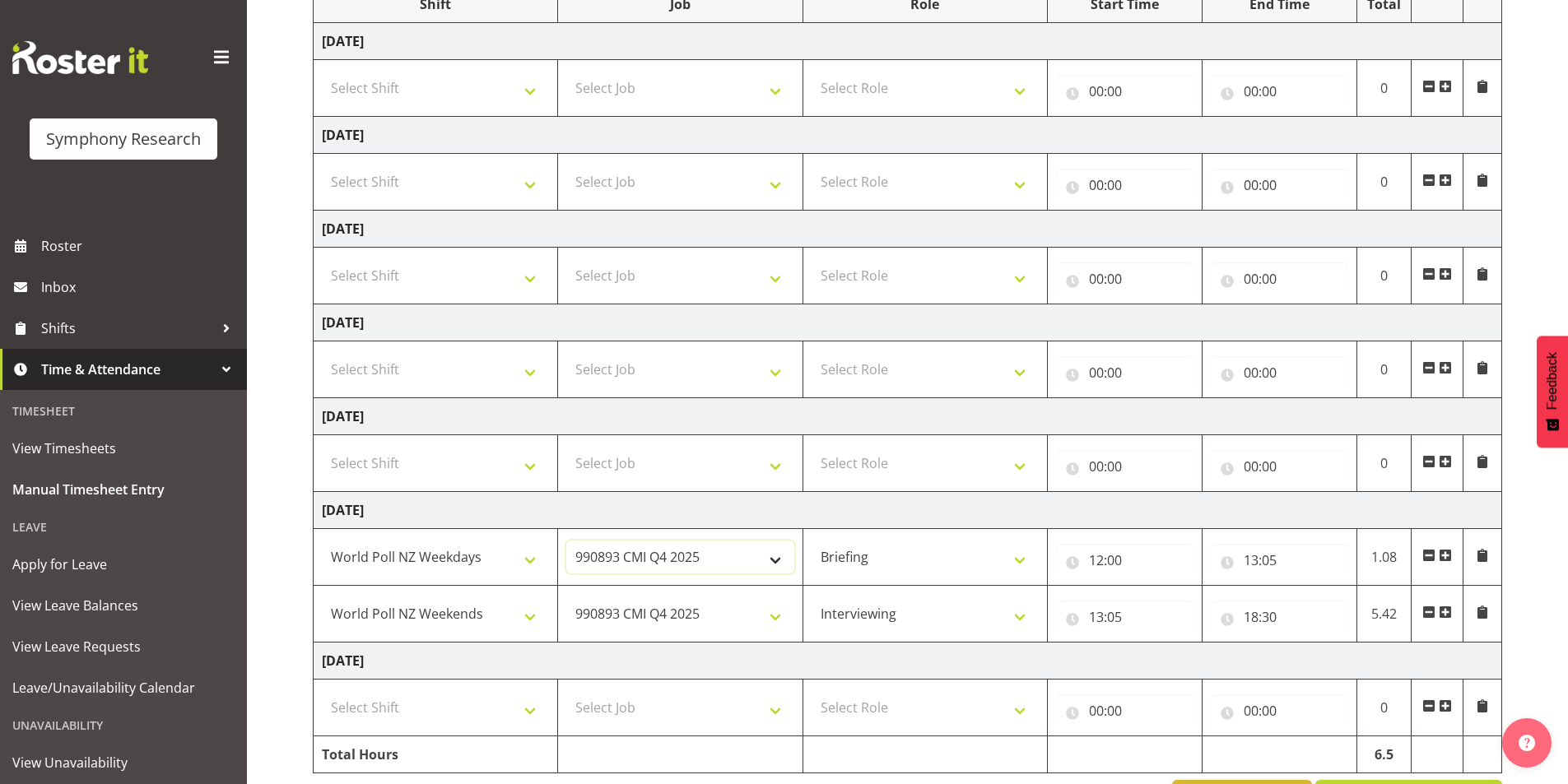
click at [566, 541] on select "550060 IF Admin 553492 World Poll Aus Wave 2 Main 2025 553493 World Poll NZ Wav…" at bounding box center [680, 557] width 227 height 33
click at [1266, 617] on input "18:30" at bounding box center [1279, 616] width 137 height 33
click at [629, 612] on select "550060 IF Admin 553492 World Poll Aus Wave 2 Main 2025 553493 World Poll NZ Wav…" at bounding box center [680, 613] width 227 height 33
click at [566, 597] on select "550060 IF Admin 553492 World Poll Aus Wave 2 Main 2025 553493 World Poll NZ Wav…" at bounding box center [680, 613] width 227 height 33
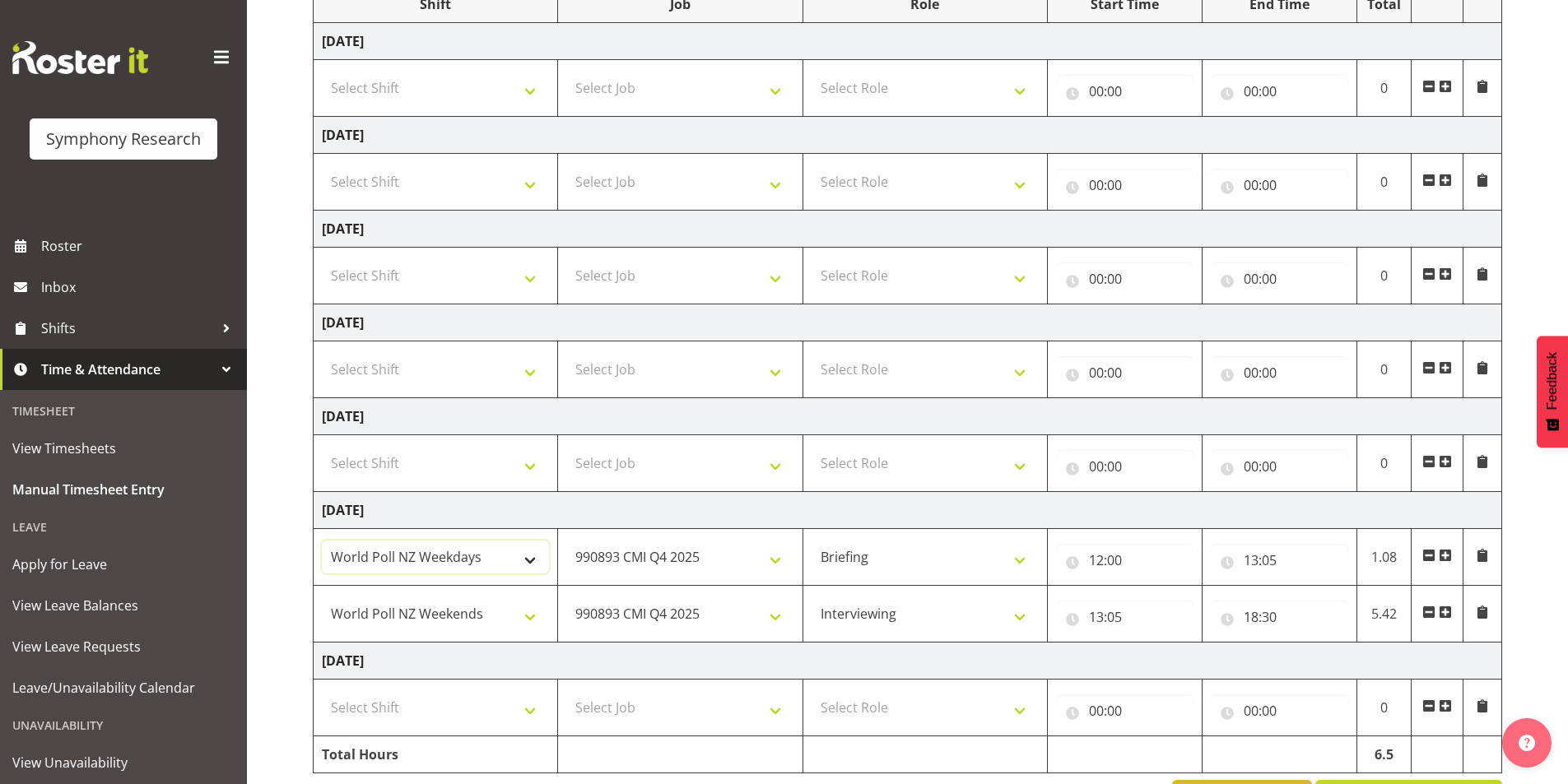
click at [460, 552] on select "!!Weekend Residential (Roster IT Shift Label) *Business 9/10am ~ 4:30pm *Busine…" at bounding box center [436, 557] width 227 height 33
select select "41319"
click at [322, 541] on select "!!Weekend Residential (Roster IT Shift Label) *Business 9/10am ~ 4:30pm *Busine…" at bounding box center [436, 557] width 227 height 33
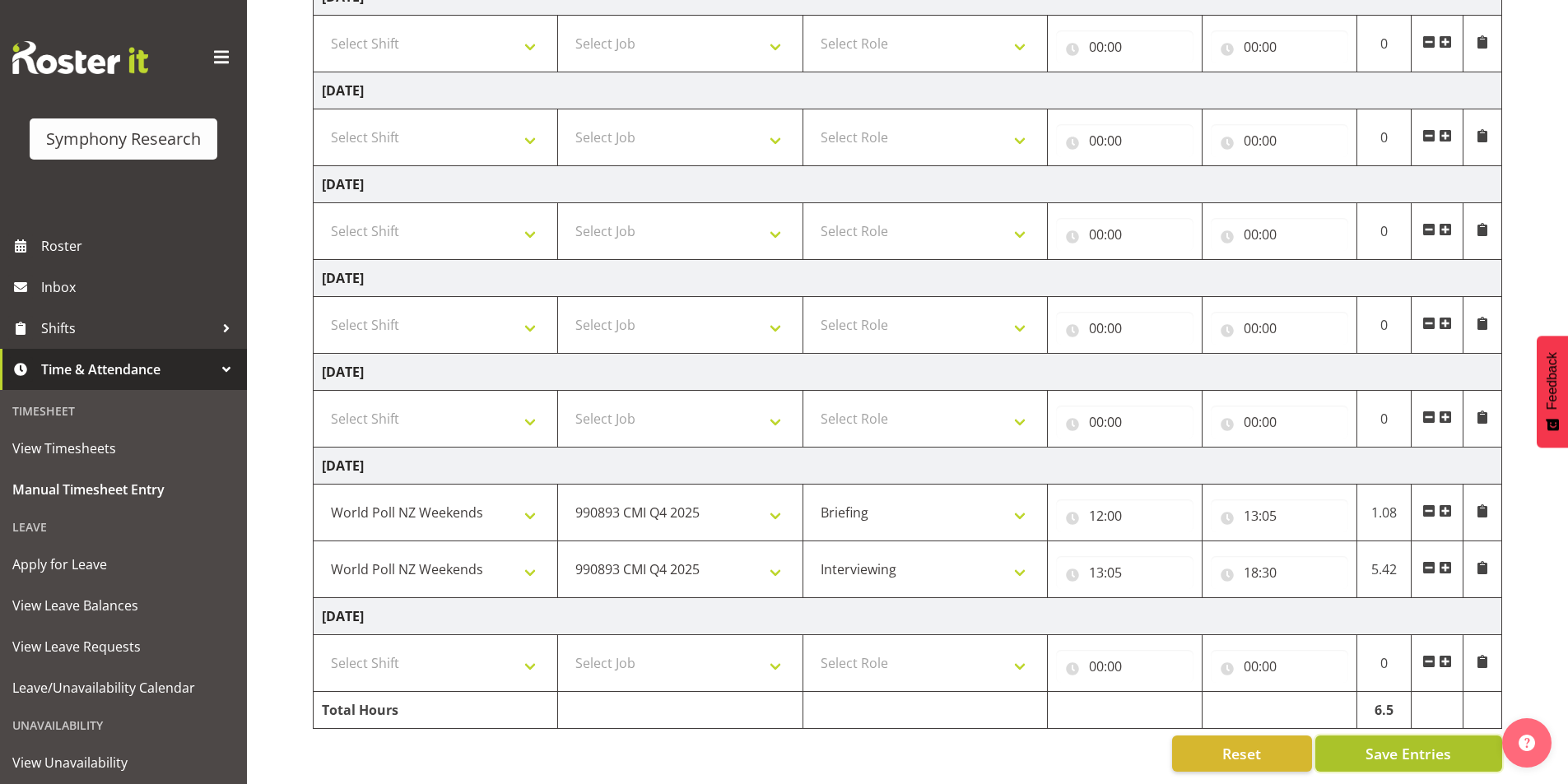
click at [1363, 737] on button "Save Entries" at bounding box center [1409, 753] width 187 height 36
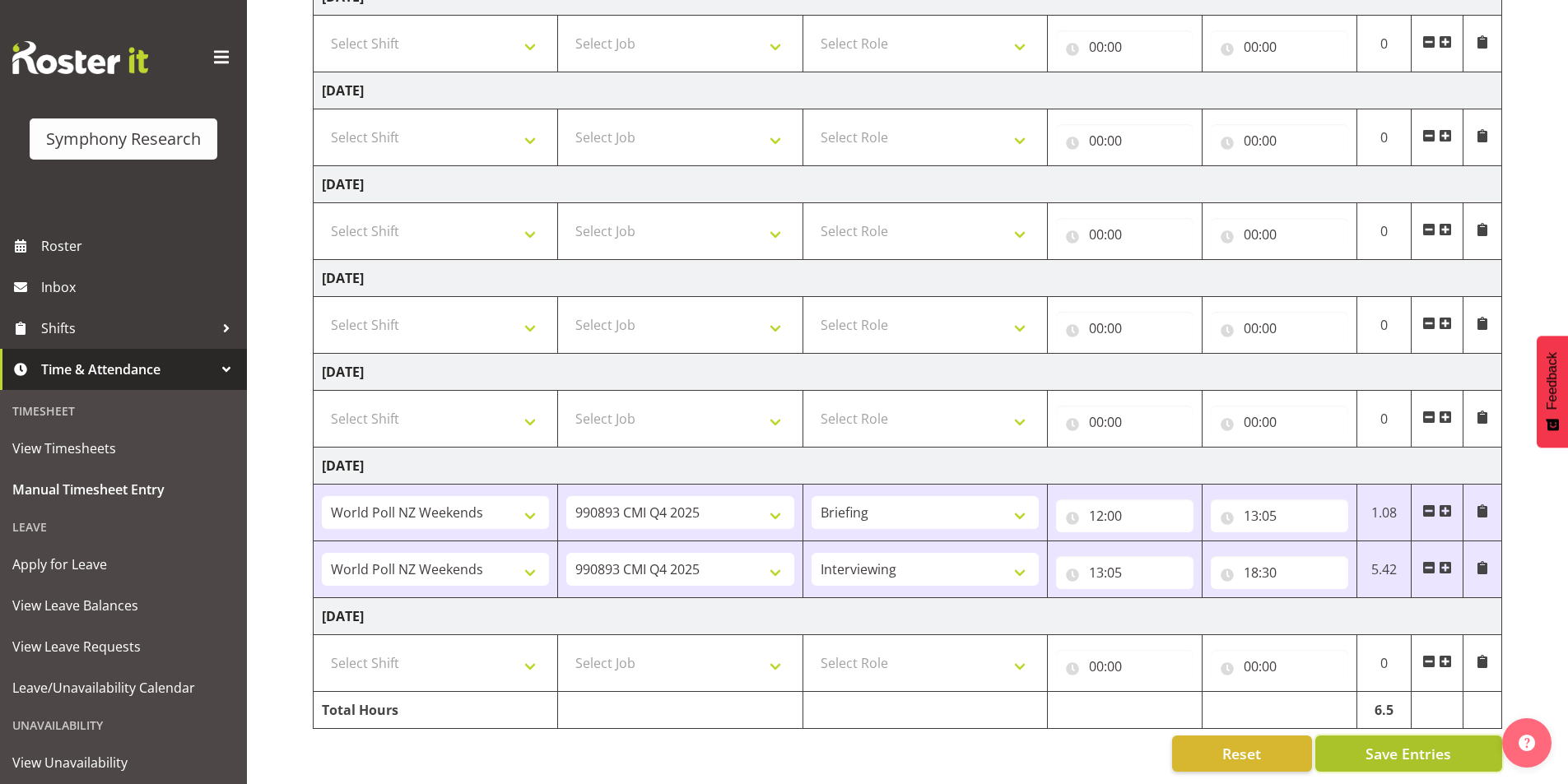
click at [1383, 743] on span "Save Entries" at bounding box center [1409, 753] width 86 height 21
click at [1440, 743] on span "Save Entries" at bounding box center [1409, 753] width 86 height 21
